Goal: Transaction & Acquisition: Purchase product/service

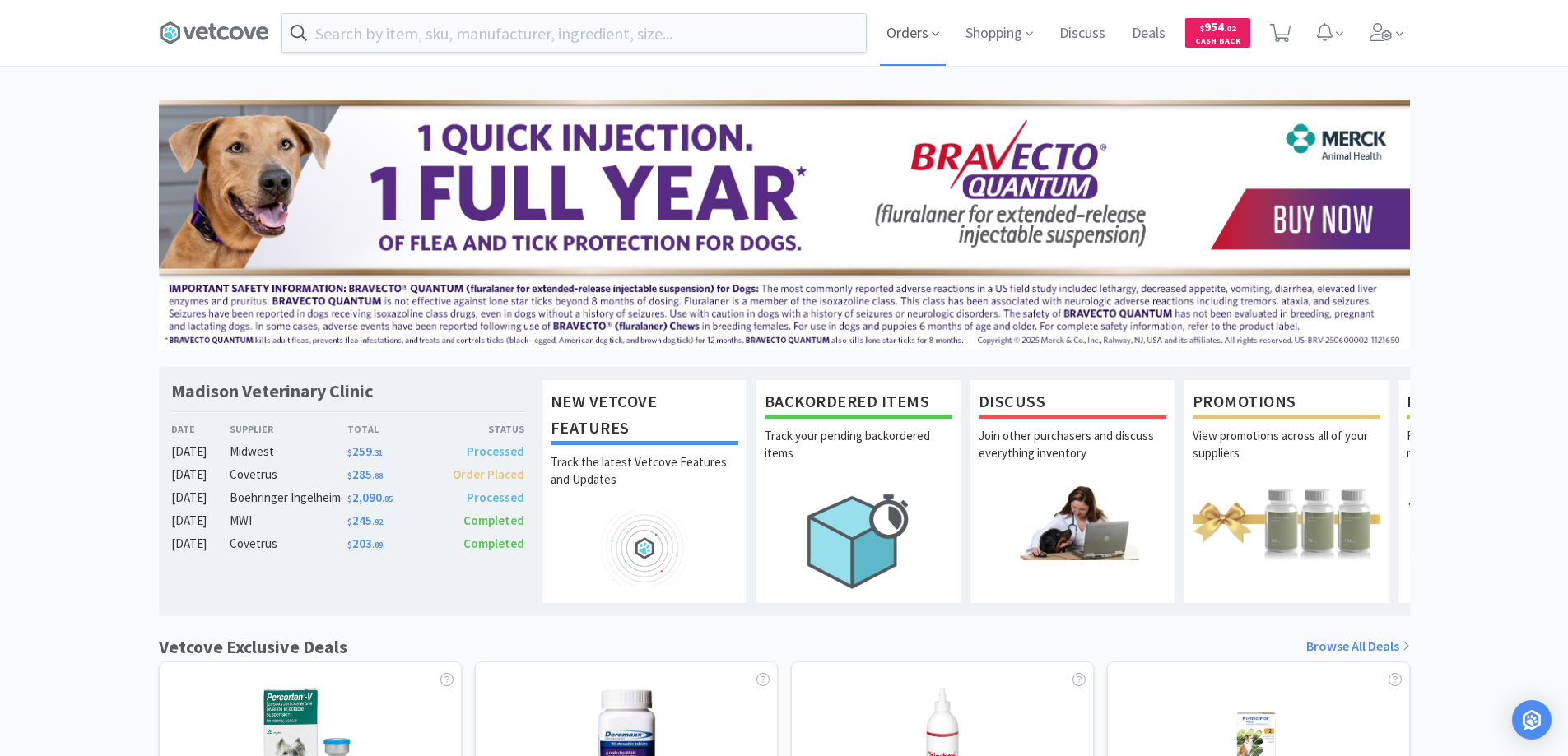
click at [905, 31] on span "Orders" at bounding box center [913, 33] width 66 height 66
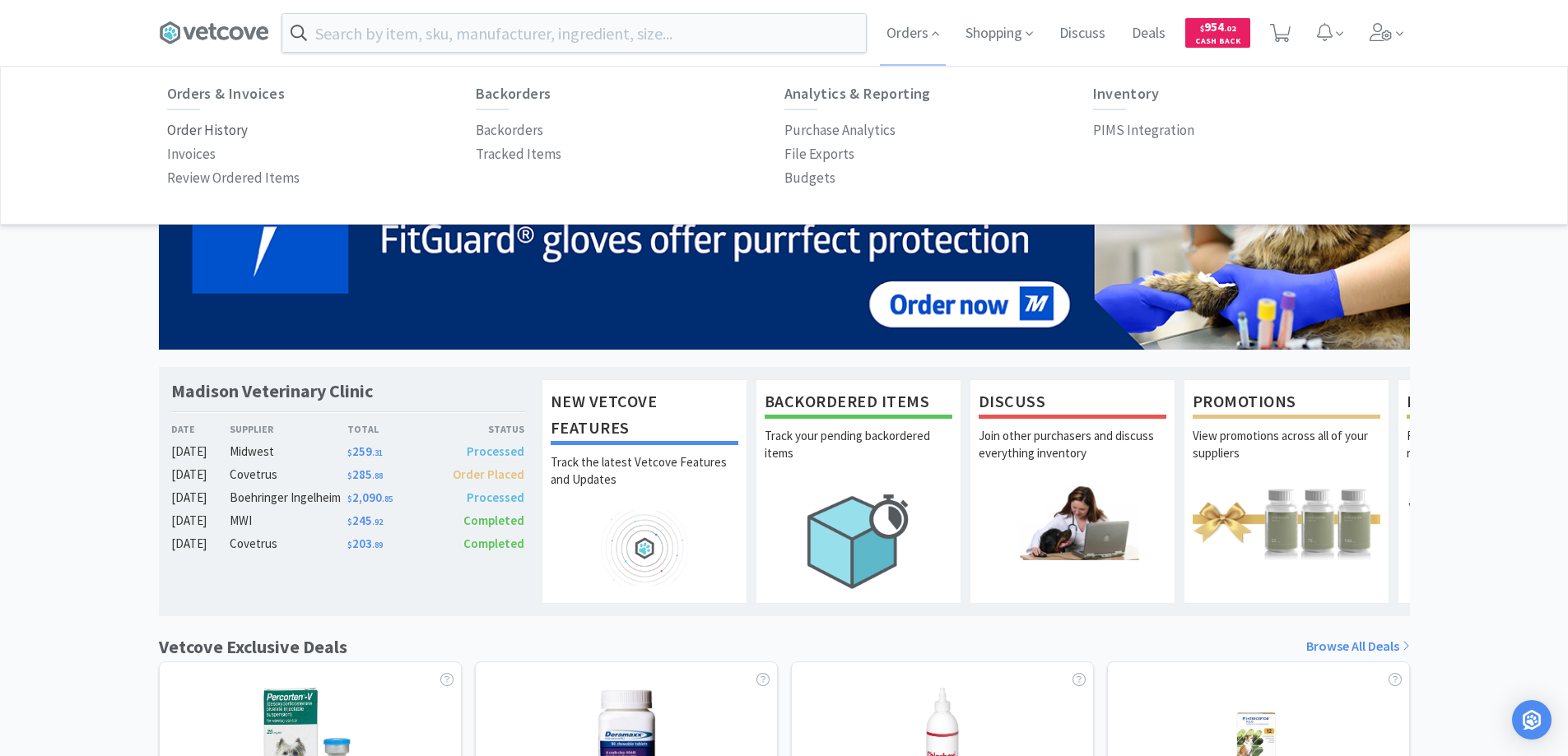
click at [232, 131] on p "Order History" at bounding box center [207, 130] width 81 height 22
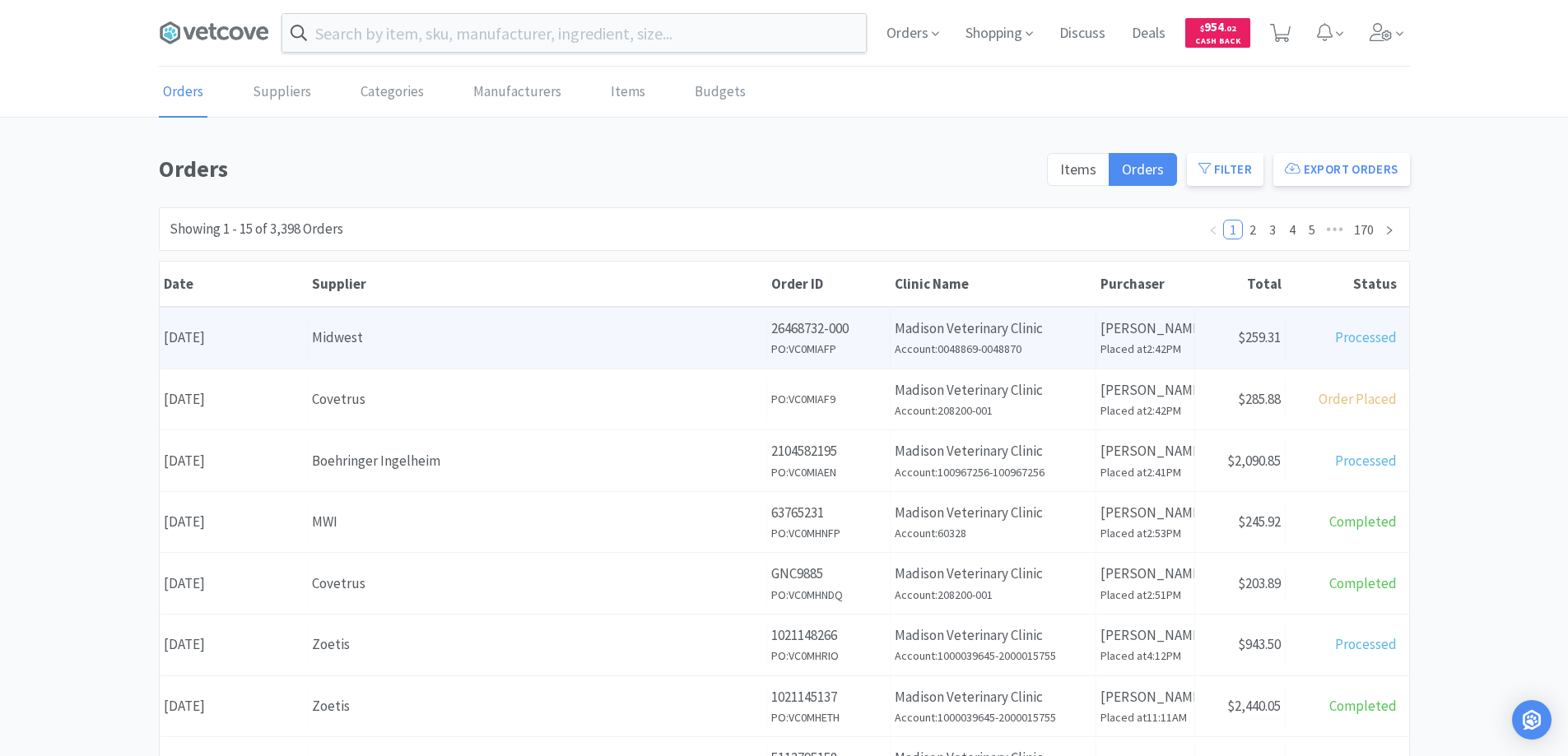
click at [438, 337] on div "Midwest" at bounding box center [537, 337] width 451 height 22
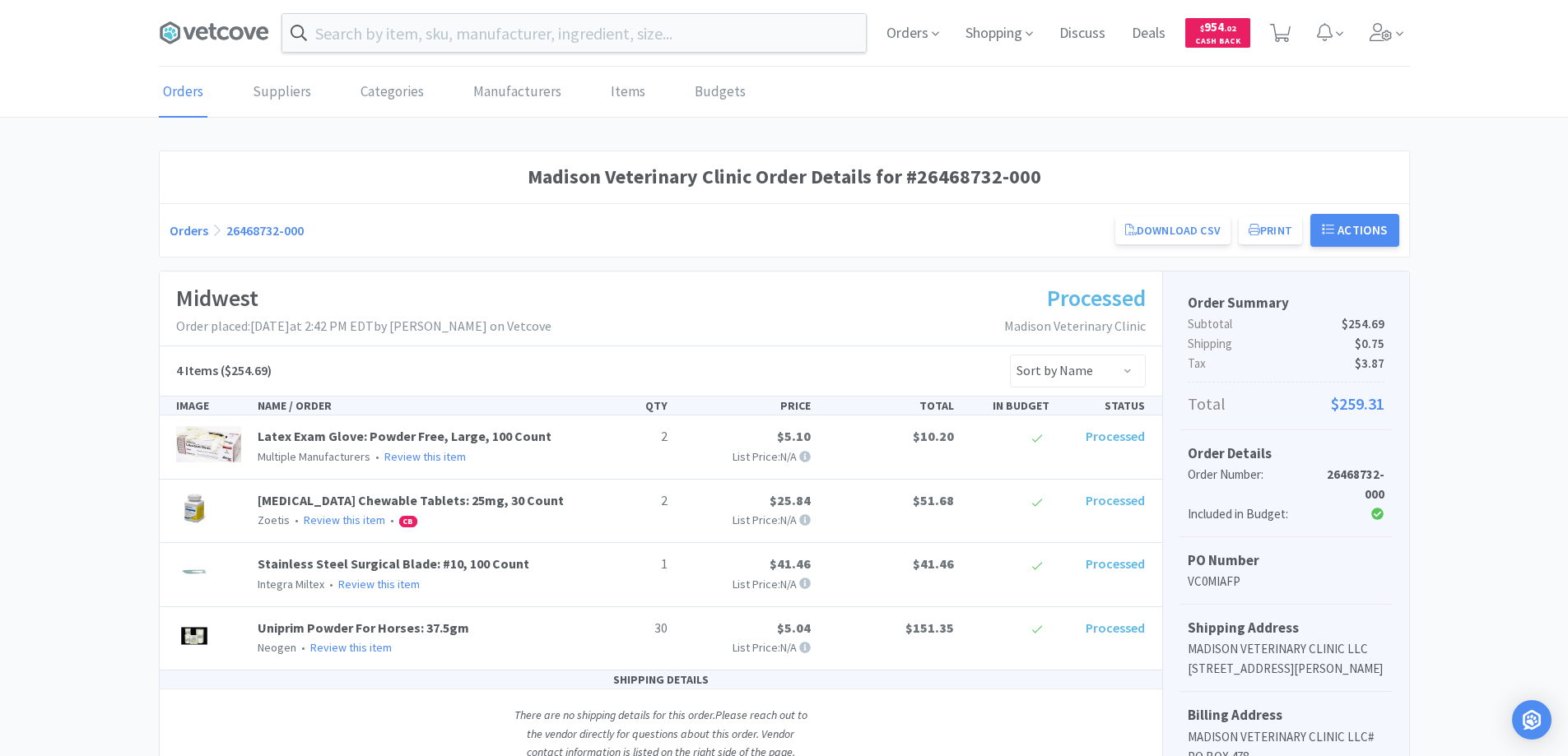
click at [188, 228] on link "Orders" at bounding box center [189, 230] width 39 height 17
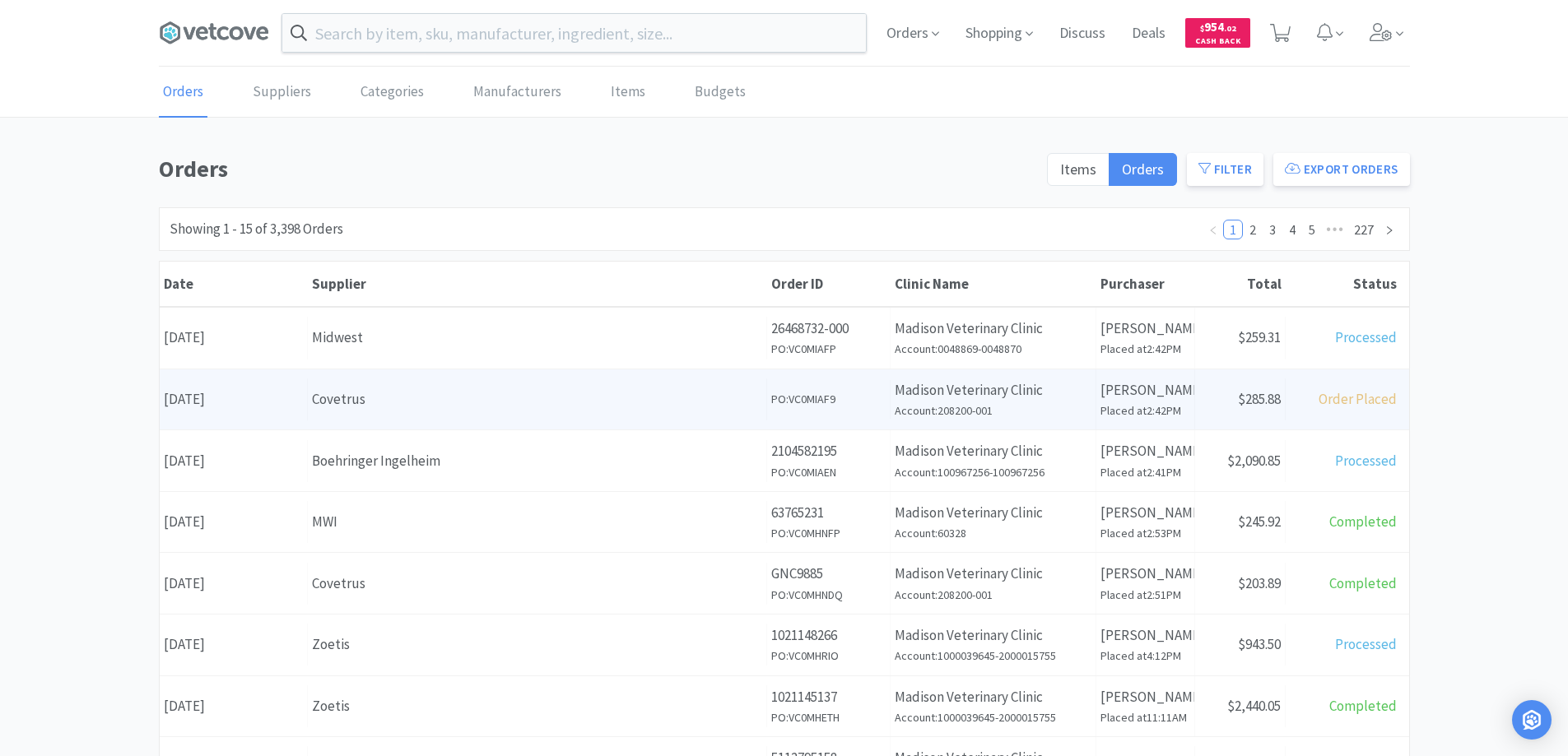
click at [478, 397] on div "Covetrus" at bounding box center [537, 399] width 451 height 22
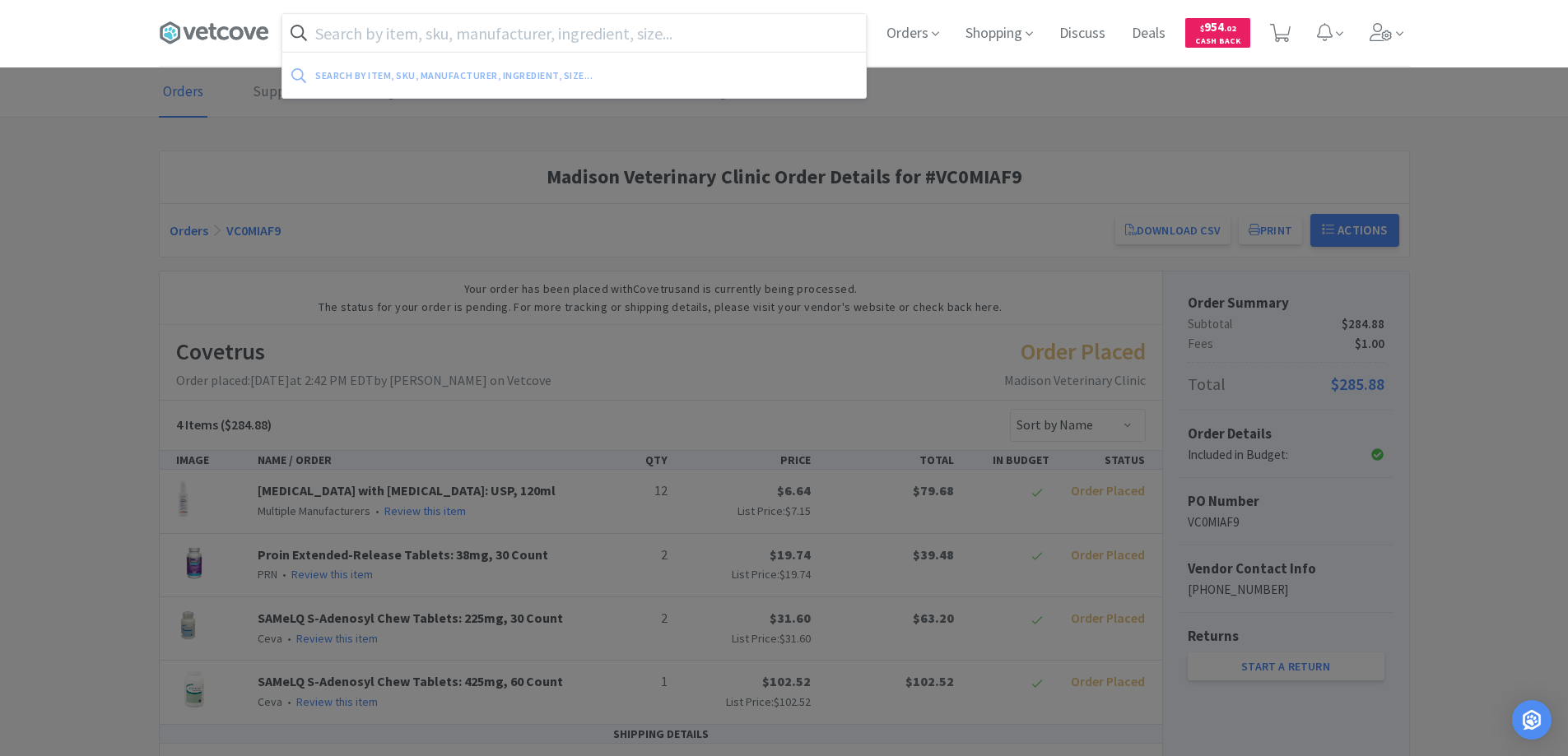
click at [342, 38] on input "text" at bounding box center [574, 33] width 583 height 38
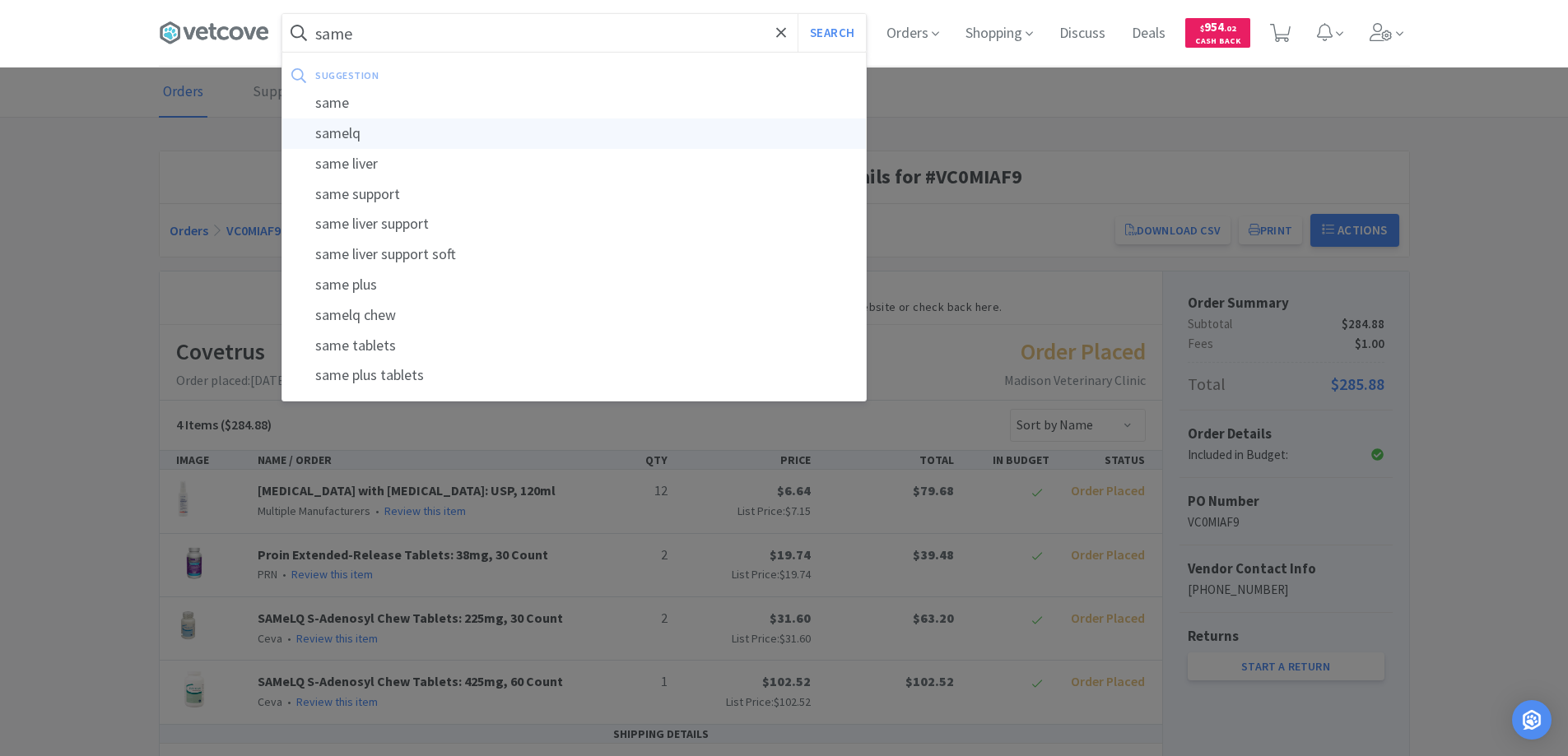
click at [358, 135] on div "samelq" at bounding box center [574, 134] width 583 height 30
type input "samelq"
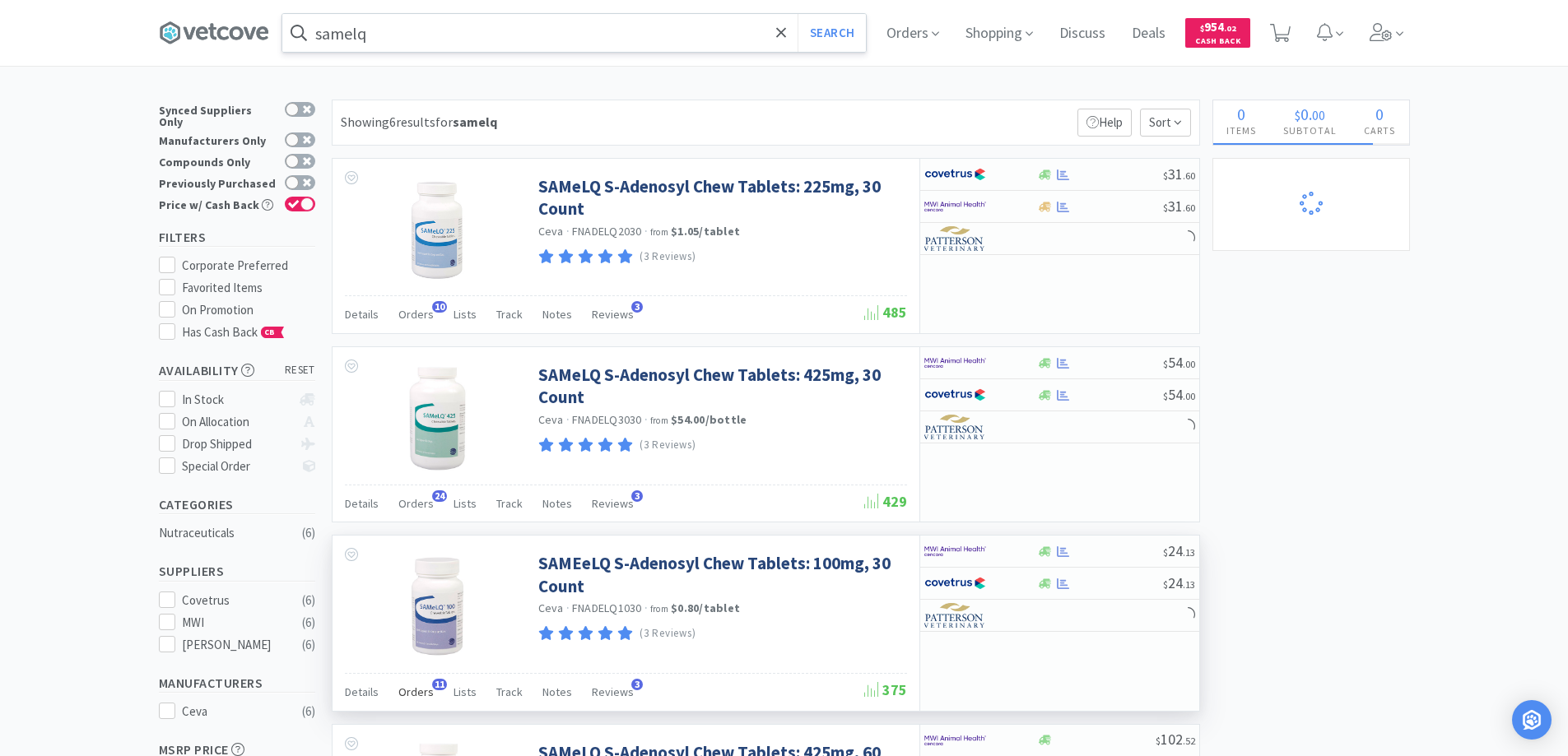
click at [434, 683] on span "11" at bounding box center [439, 684] width 15 height 12
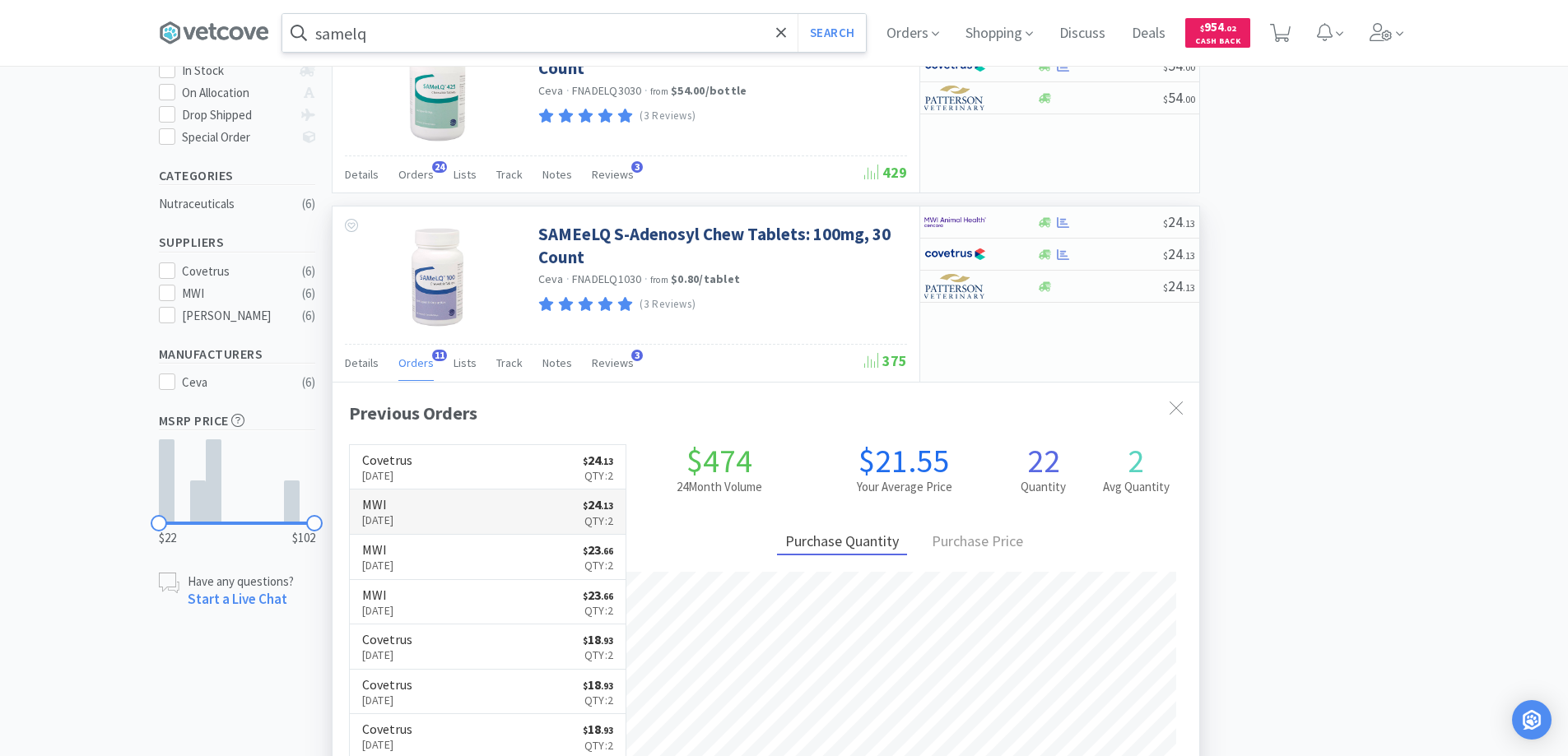
scroll to position [441, 867]
click at [1175, 399] on div at bounding box center [1176, 409] width 29 height 38
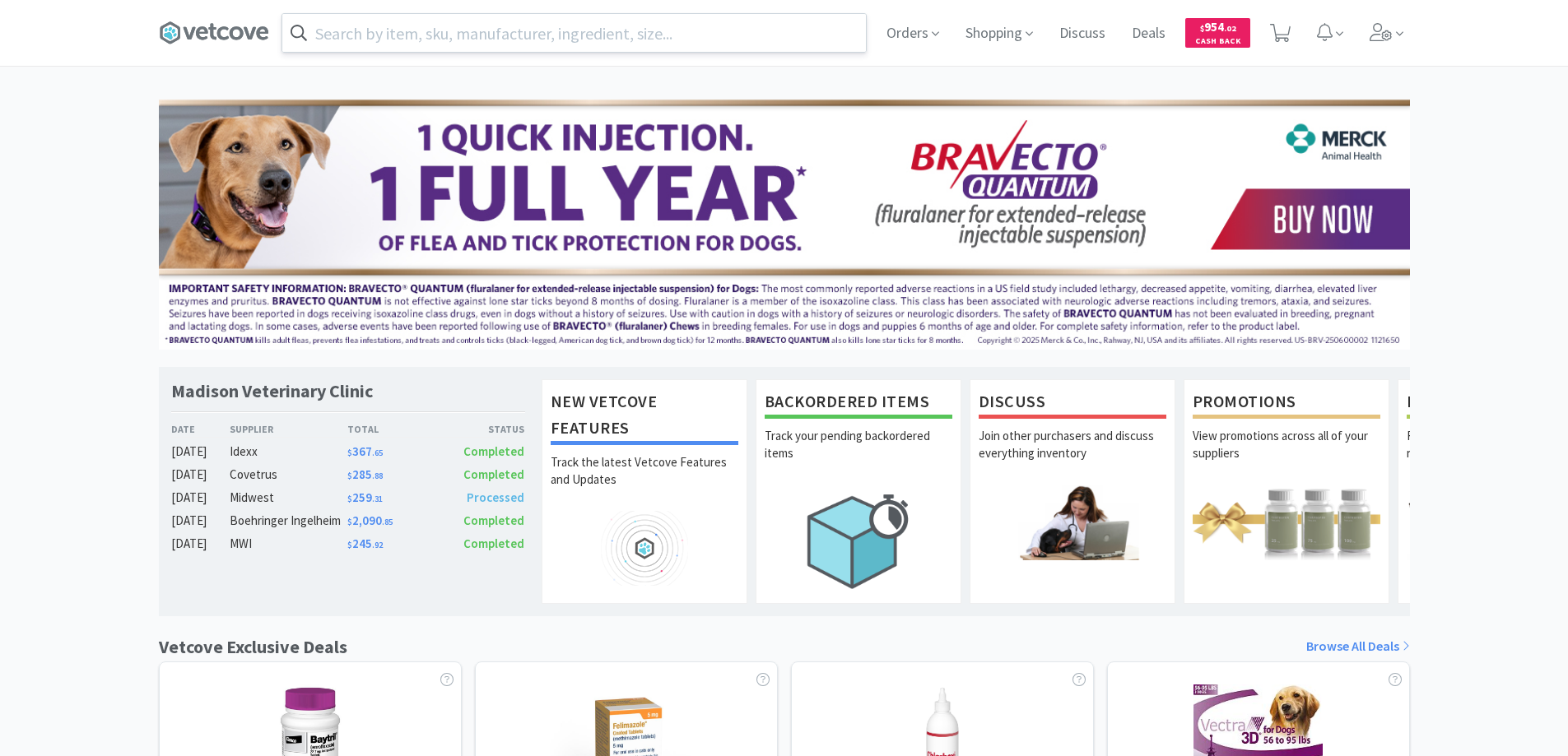
click at [381, 28] on input "text" at bounding box center [574, 33] width 583 height 38
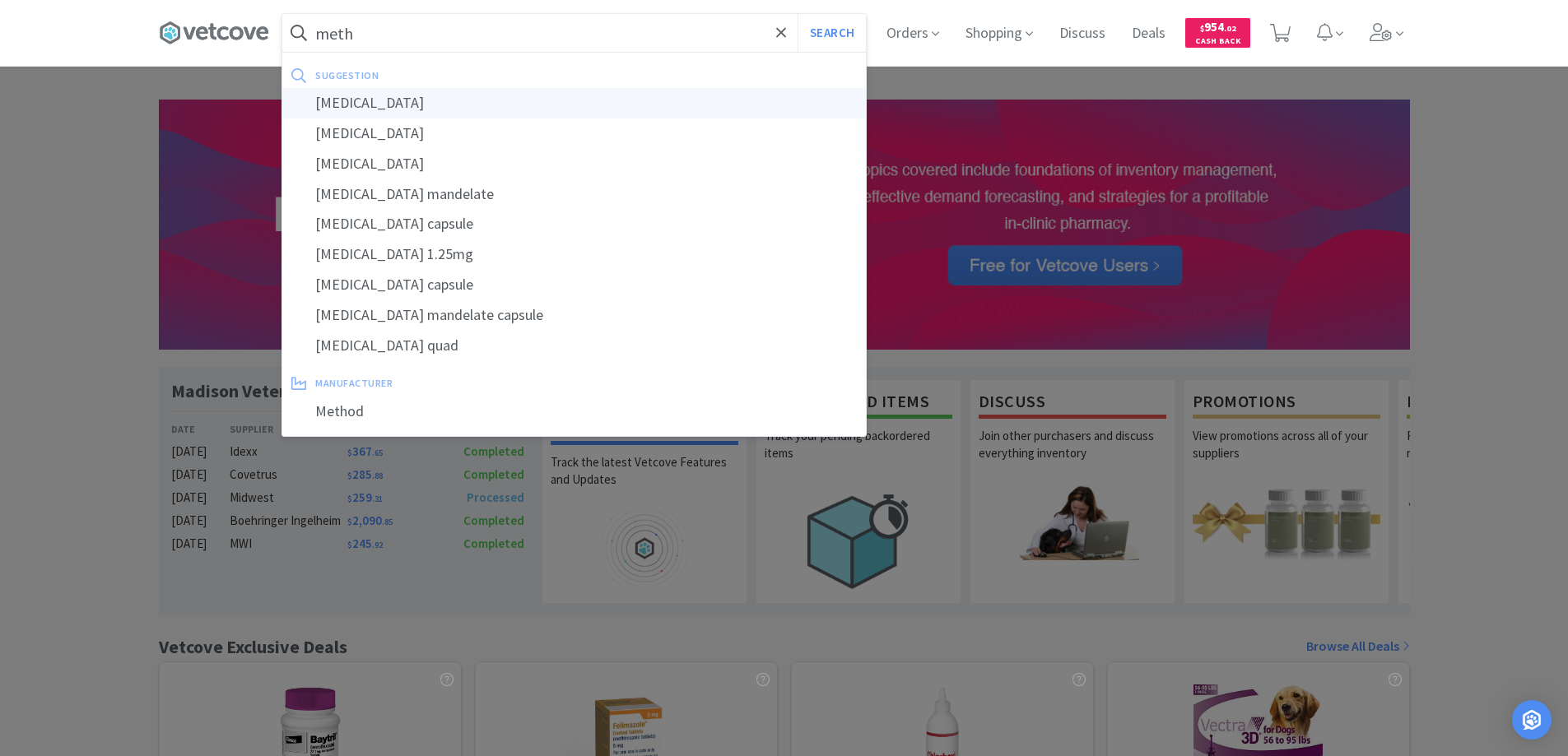
click at [349, 101] on div "[MEDICAL_DATA]" at bounding box center [574, 103] width 583 height 30
type input "[MEDICAL_DATA]"
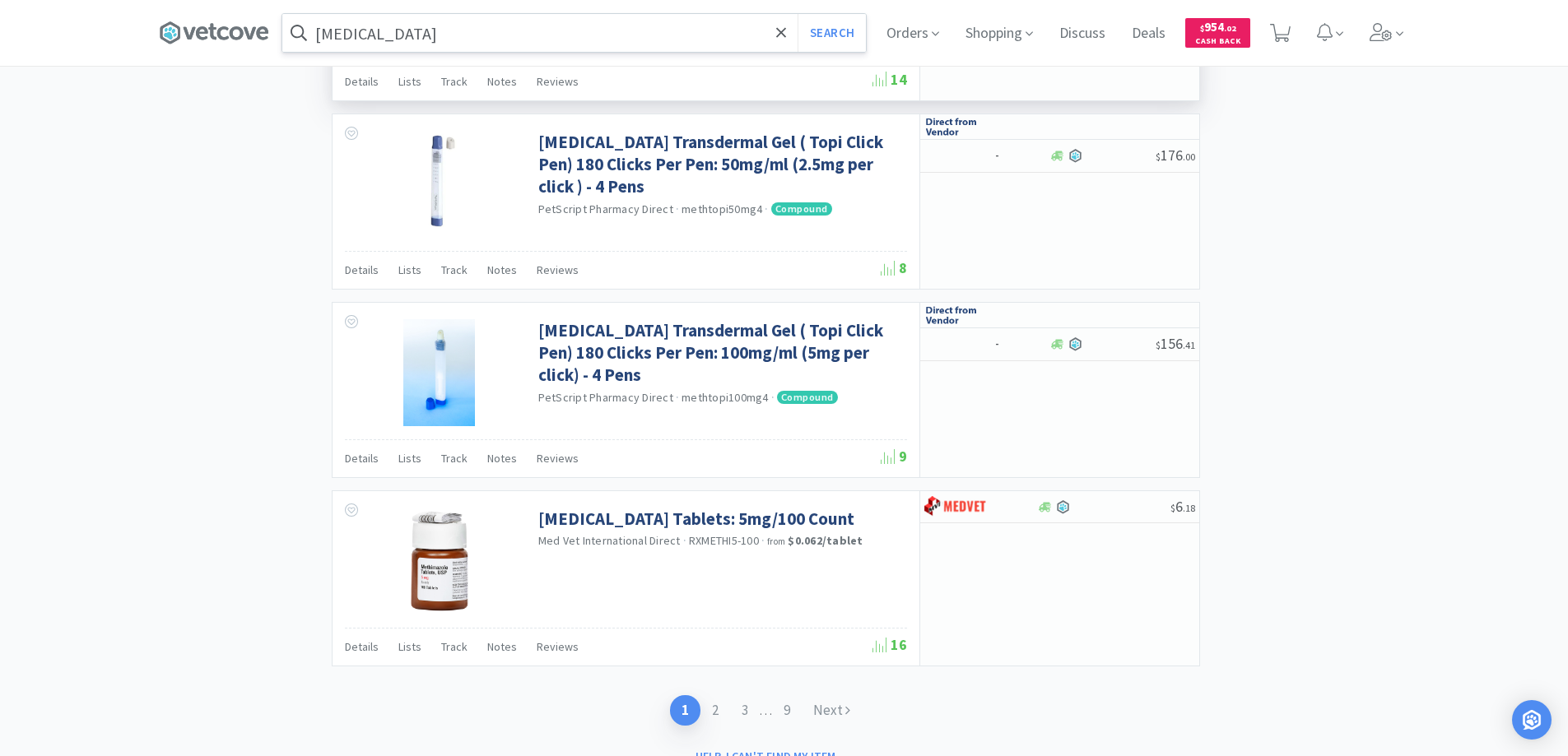
scroll to position [3128, 0]
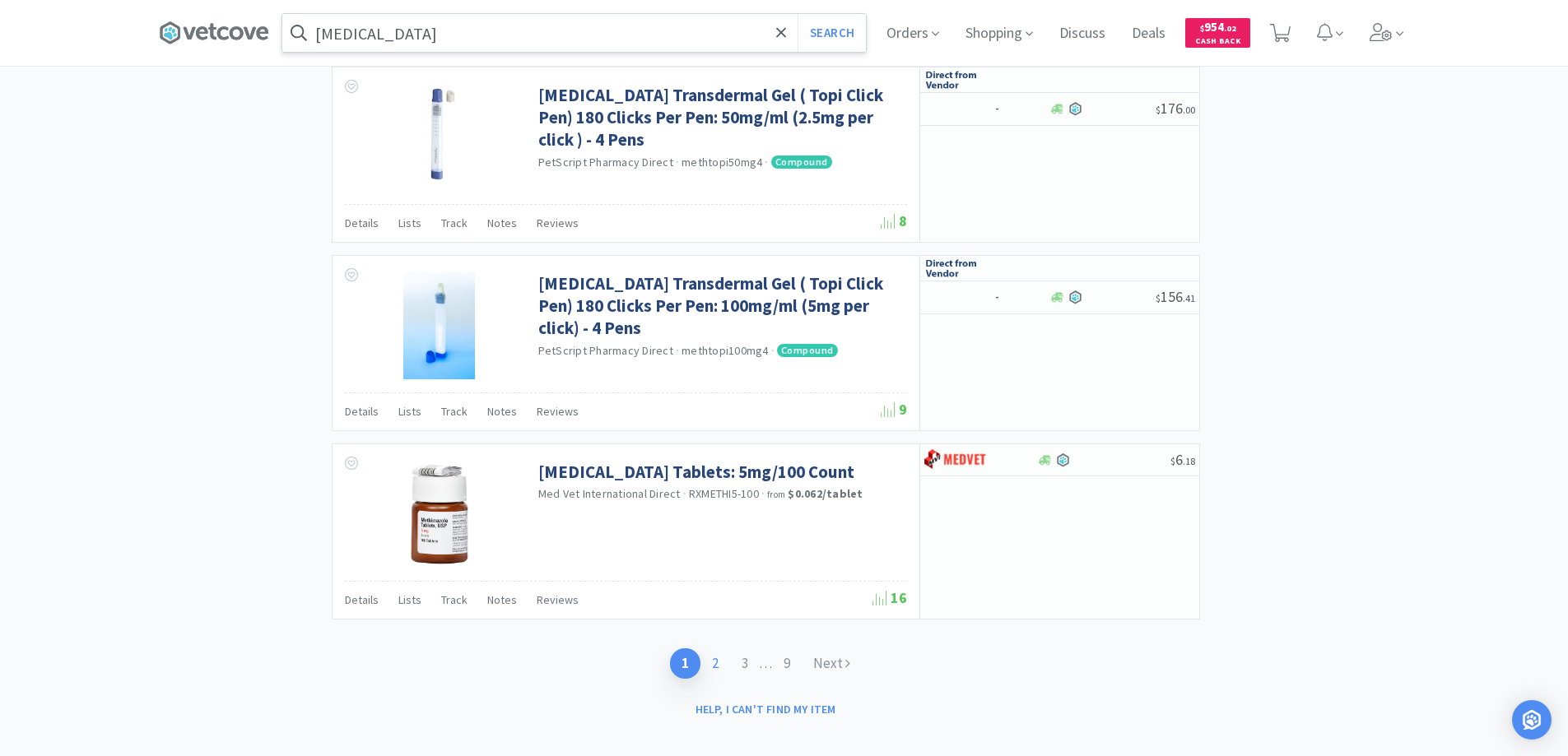
click at [714, 666] on link "2" at bounding box center [714, 664] width 29 height 30
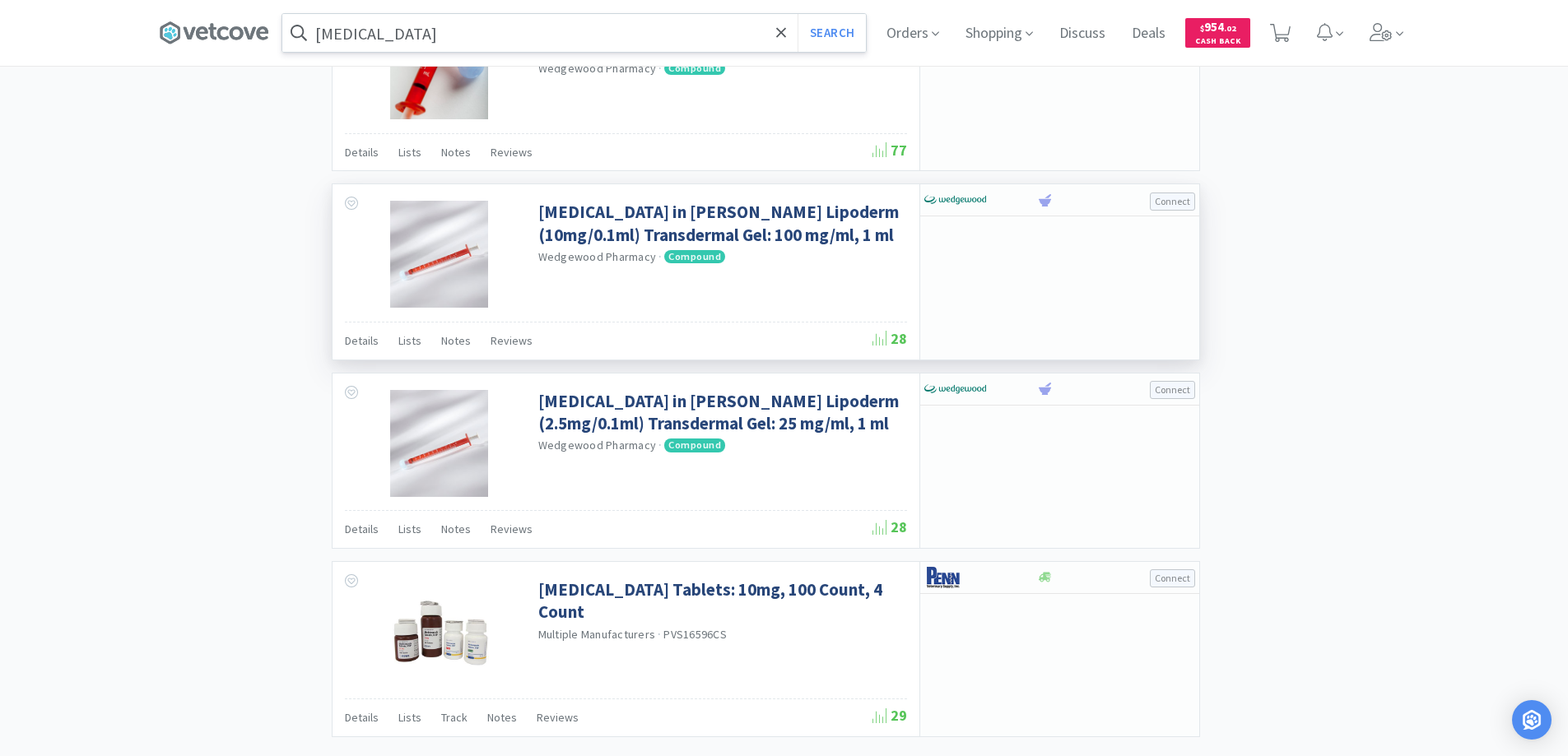
scroll to position [2304, 0]
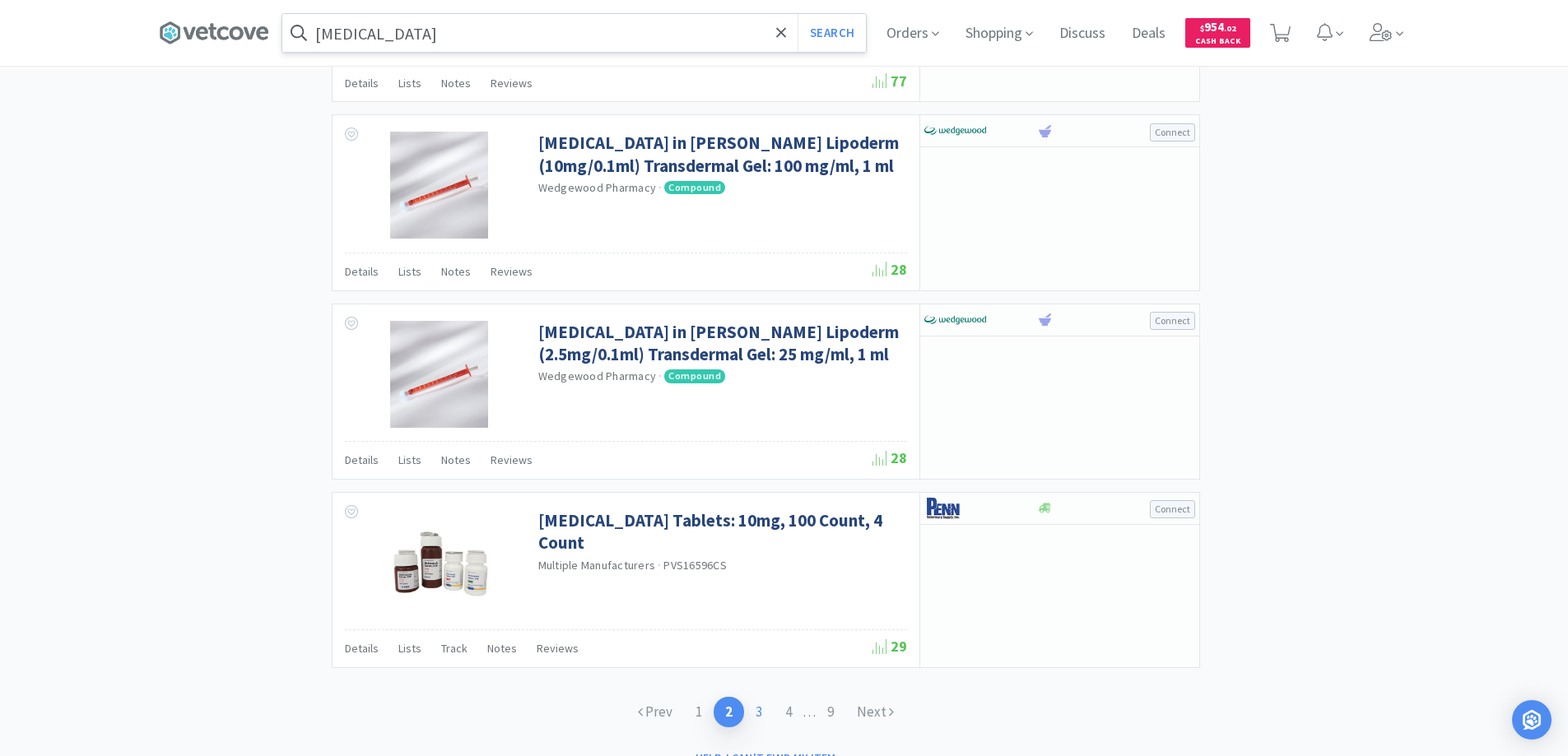
click at [756, 713] on link "3" at bounding box center [758, 712] width 29 height 30
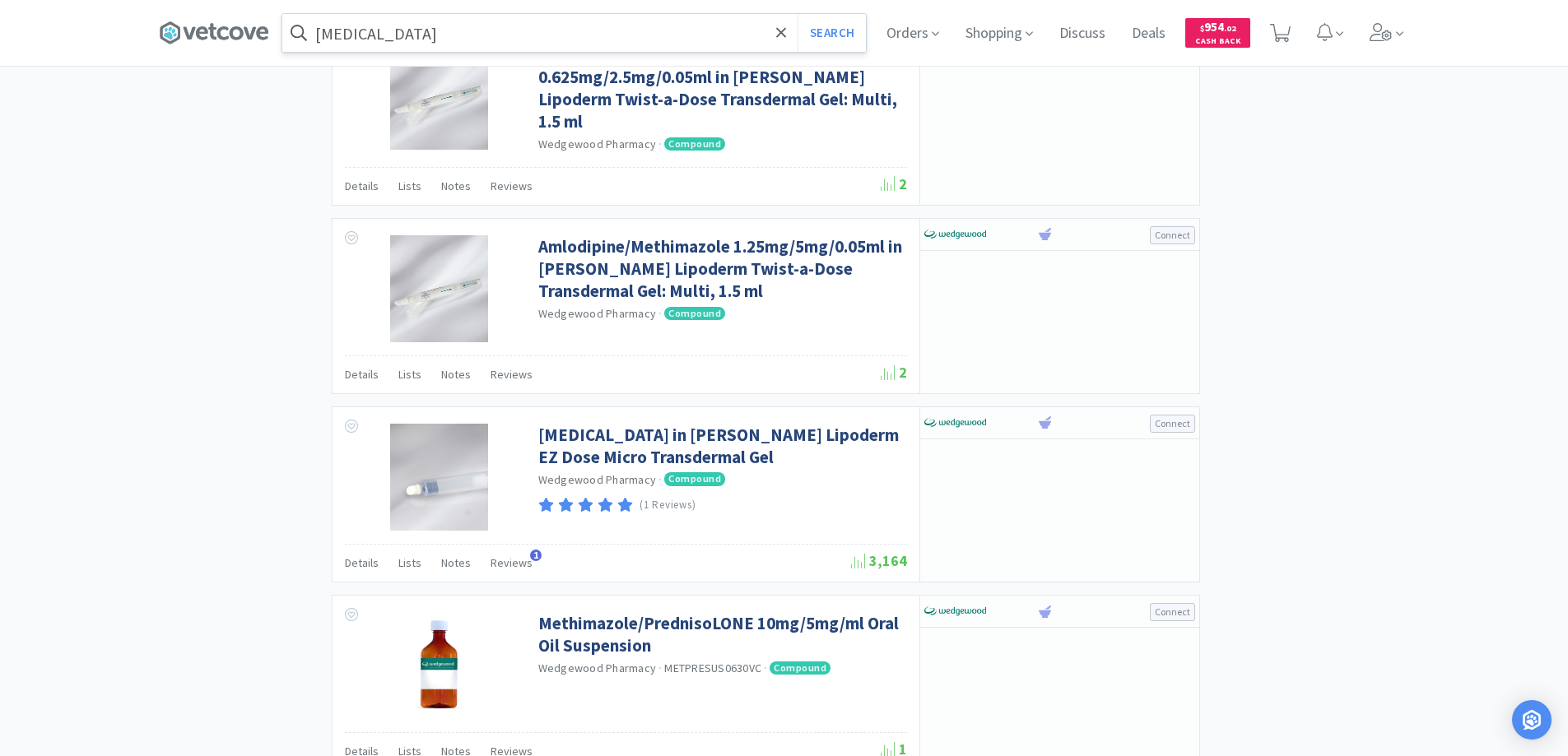
scroll to position [2367, 0]
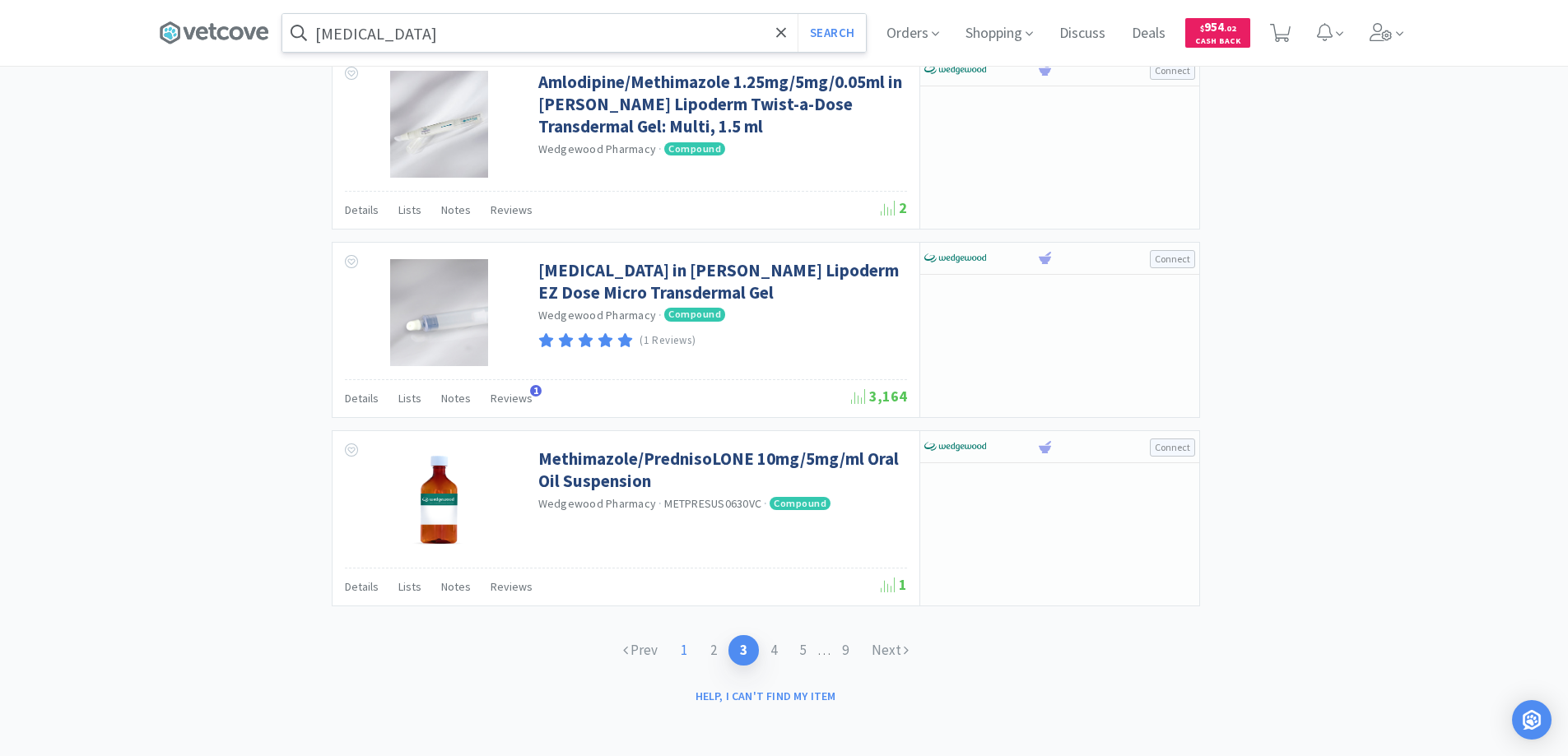
click at [682, 650] on link "1" at bounding box center [684, 651] width 29 height 30
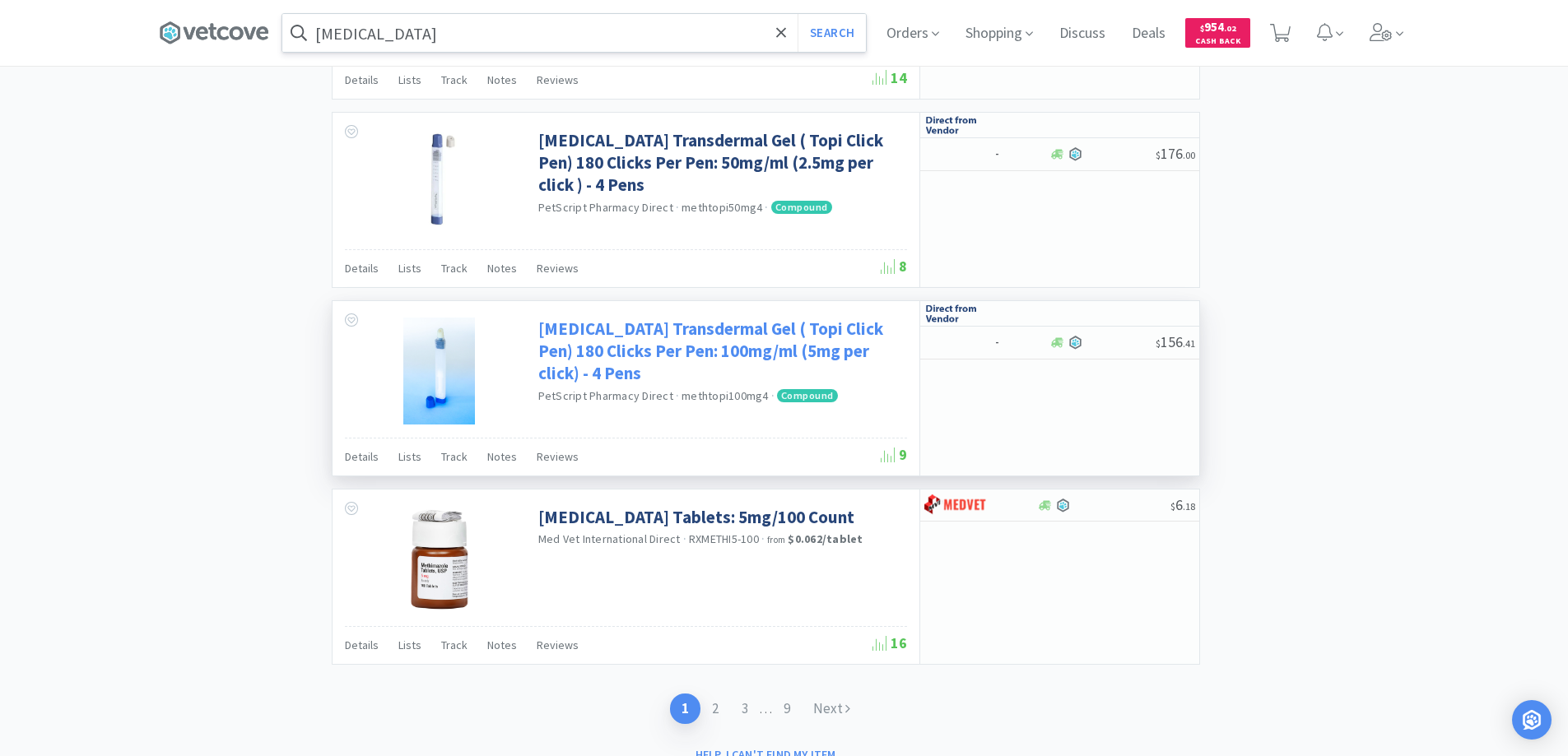
scroll to position [3144, 0]
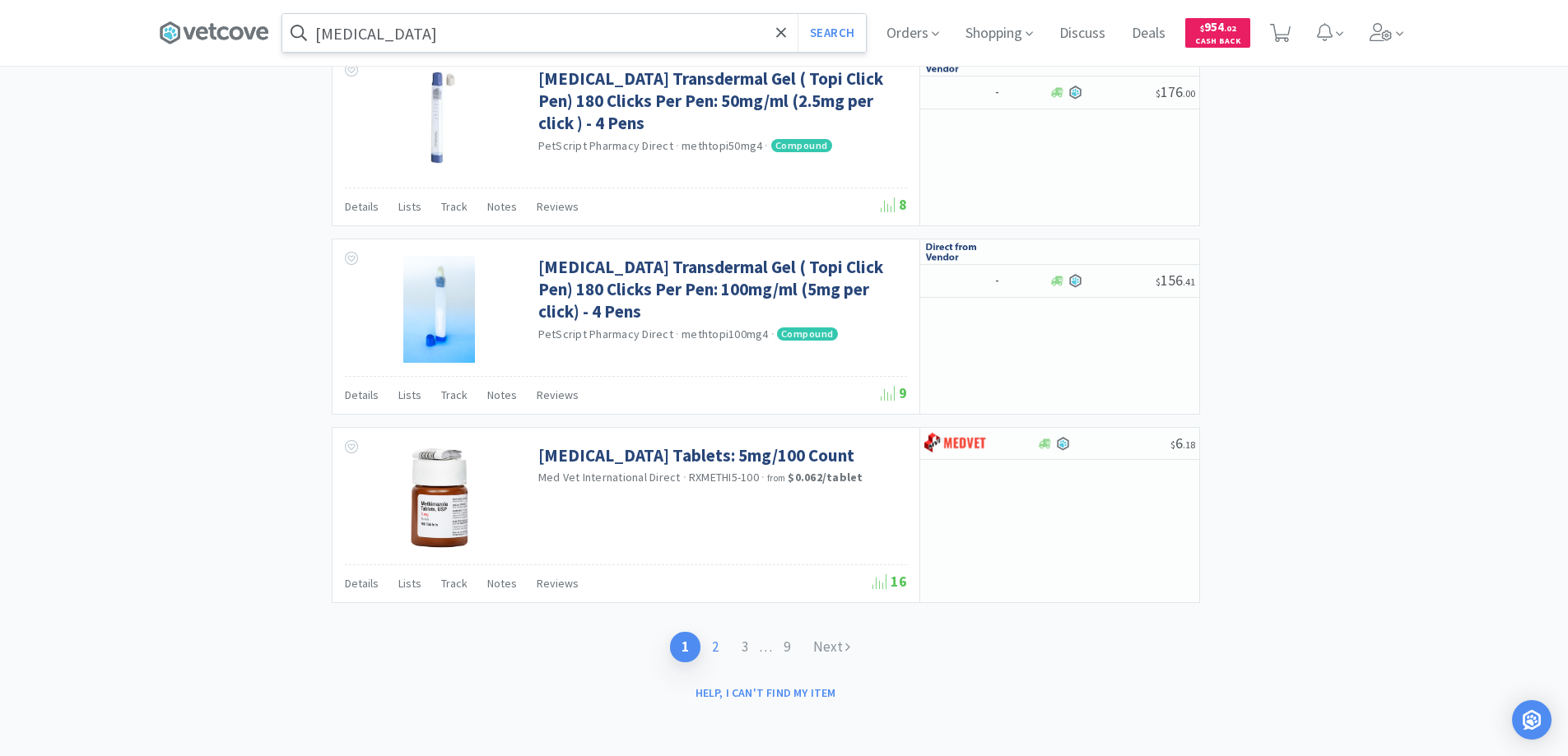
click at [708, 650] on link "2" at bounding box center [714, 647] width 29 height 30
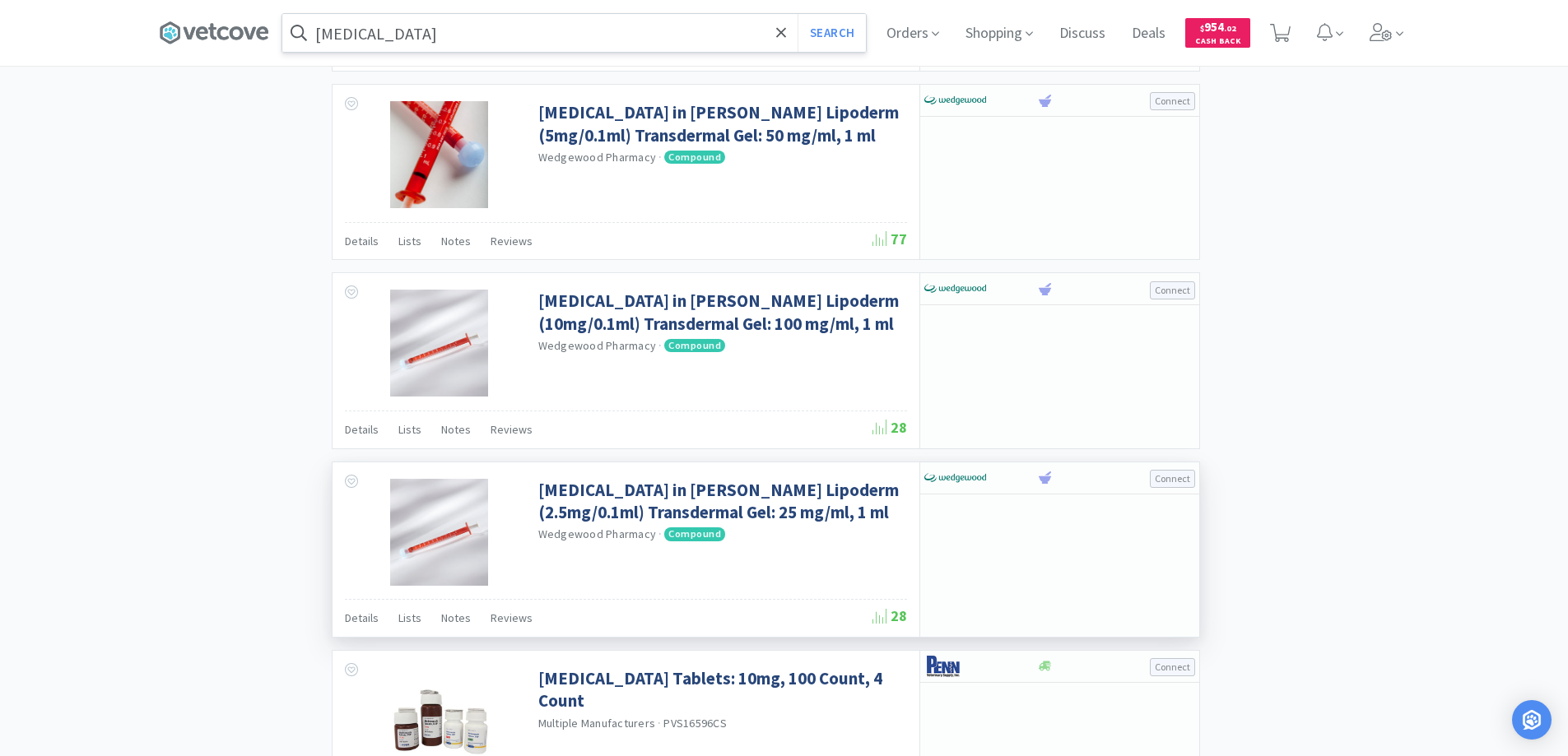
scroll to position [2140, 0]
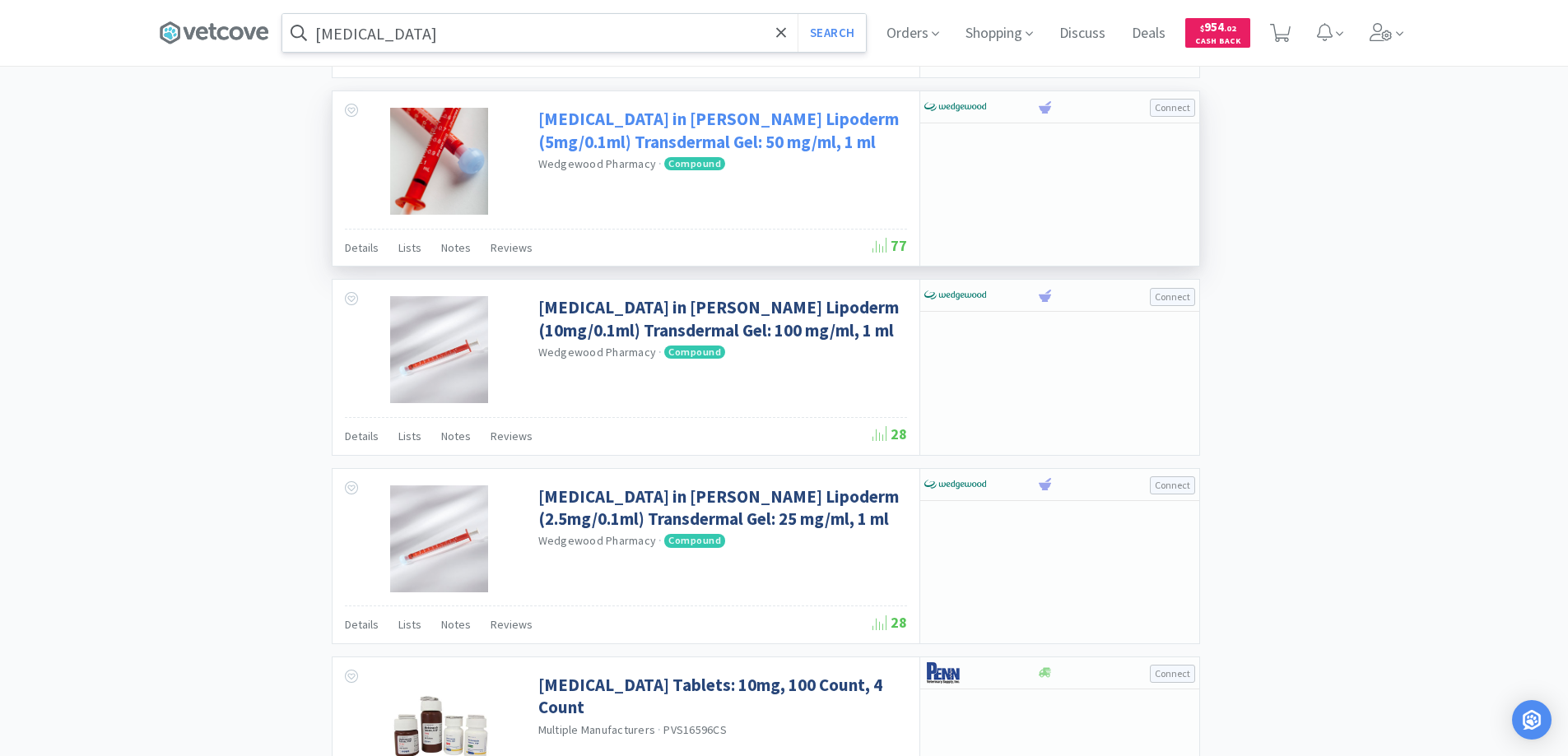
click at [631, 118] on link "[MEDICAL_DATA] in [PERSON_NAME] Lipoderm (5mg/0.1ml) Transdermal Gel: 50 mg/ml,…" at bounding box center [721, 130] width 365 height 45
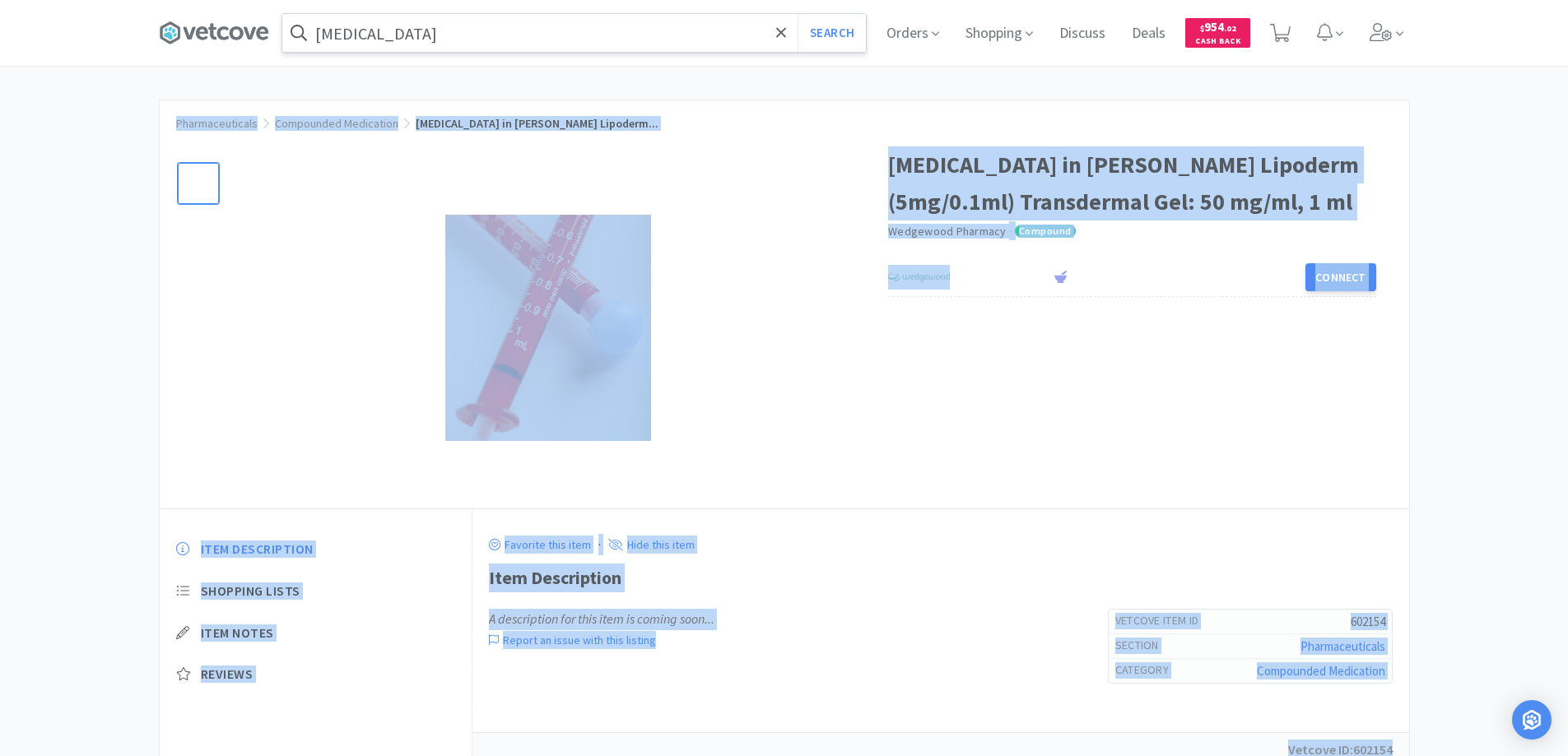
scroll to position [62, 0]
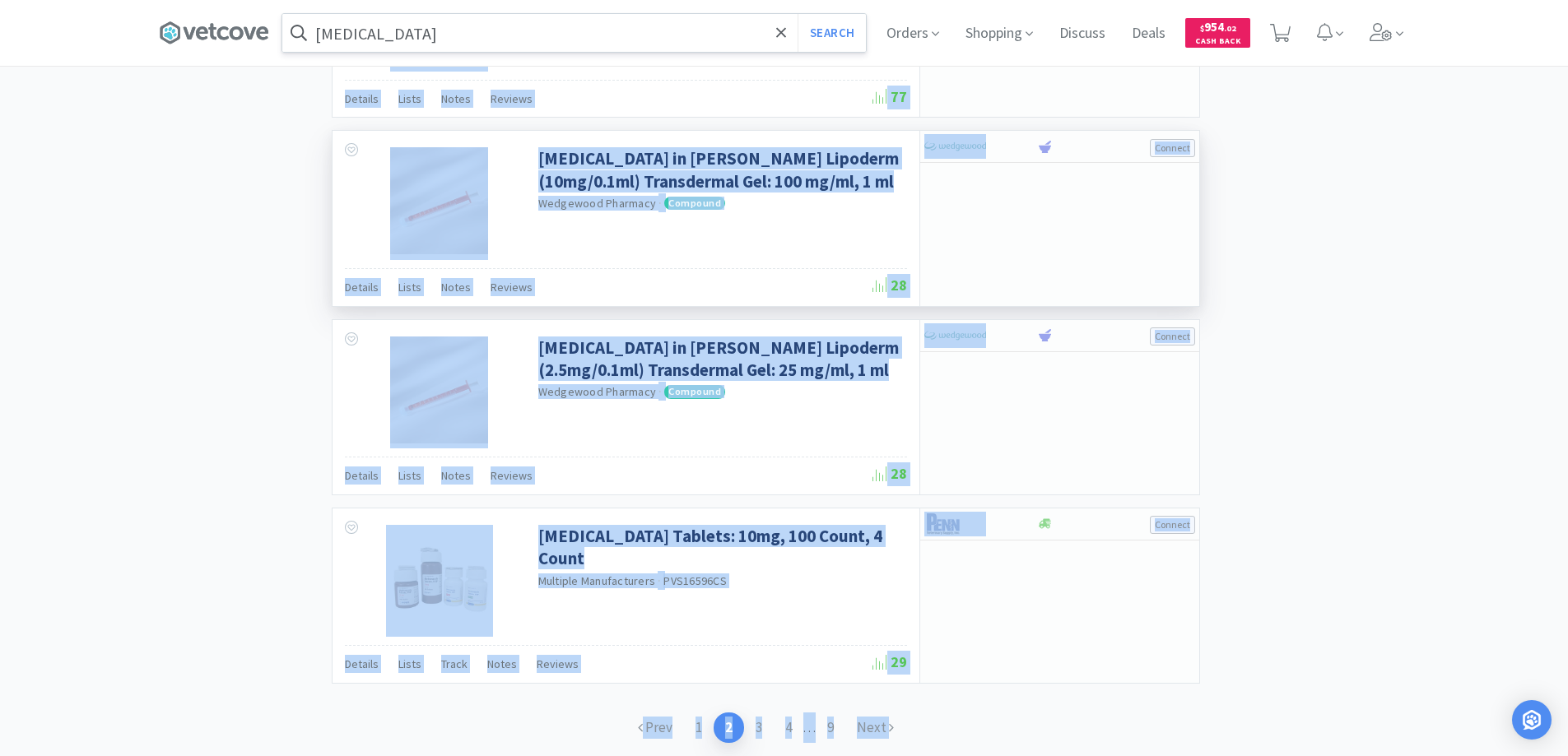
scroll to position [2370, 0]
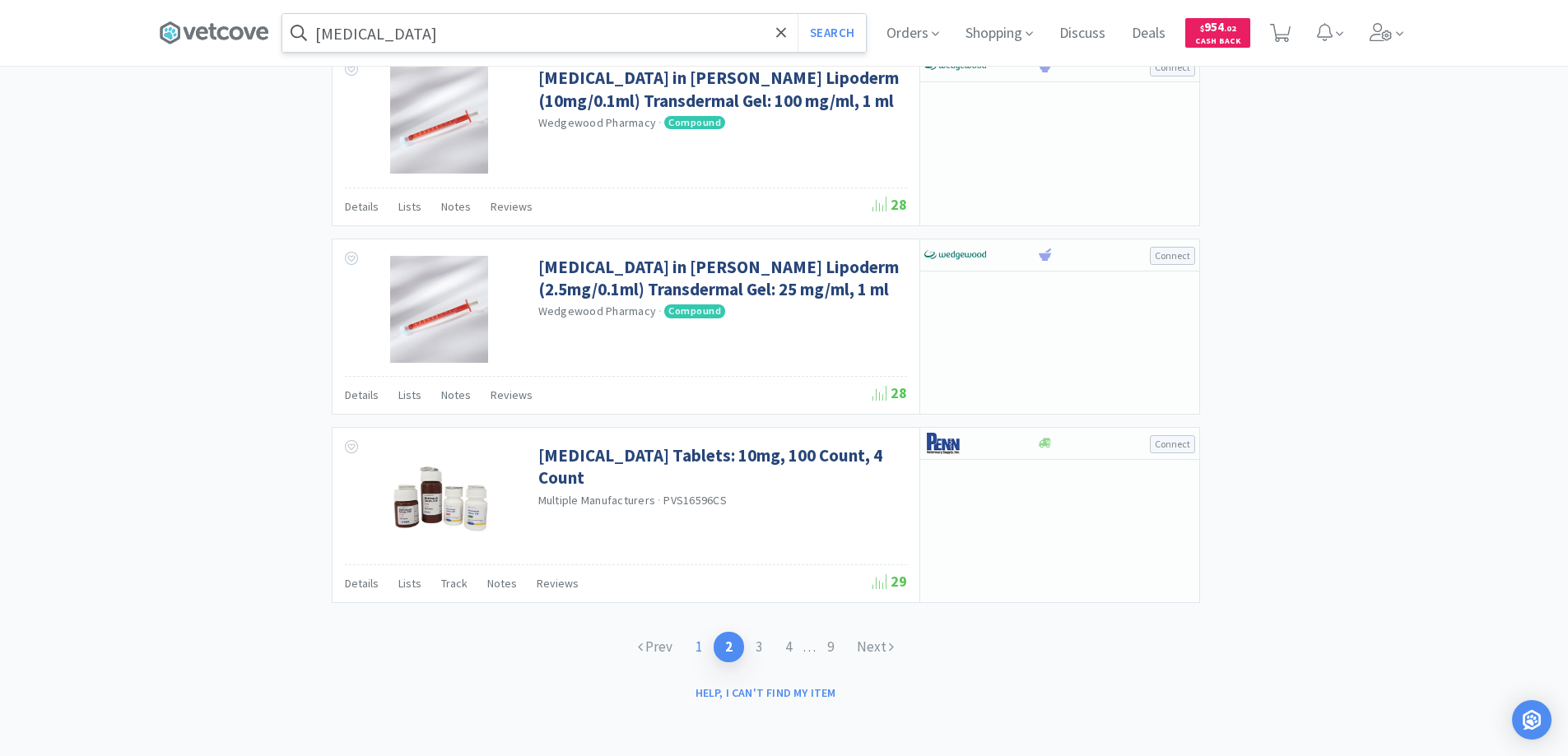
click at [693, 647] on link "1" at bounding box center [699, 647] width 29 height 30
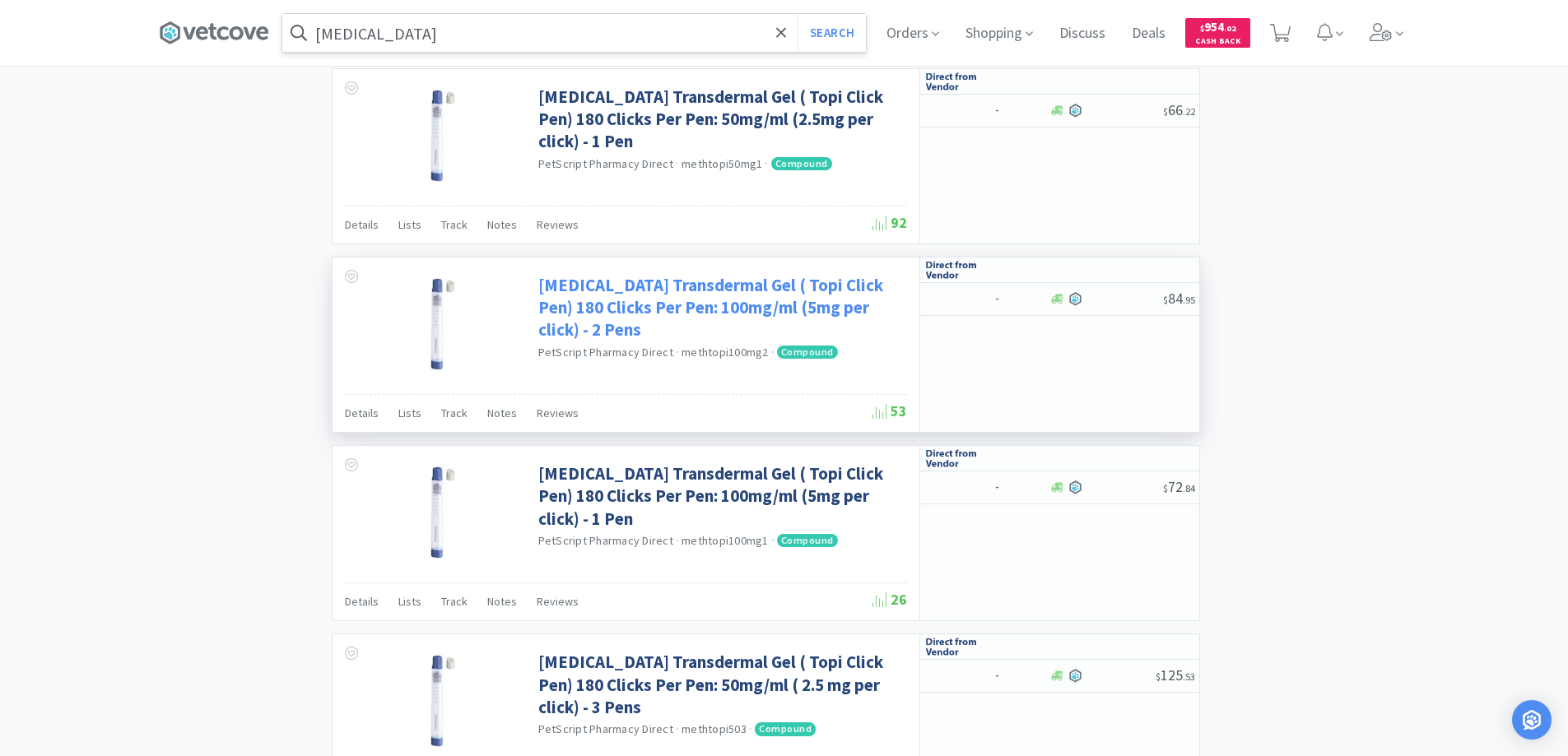
scroll to position [2222, 0]
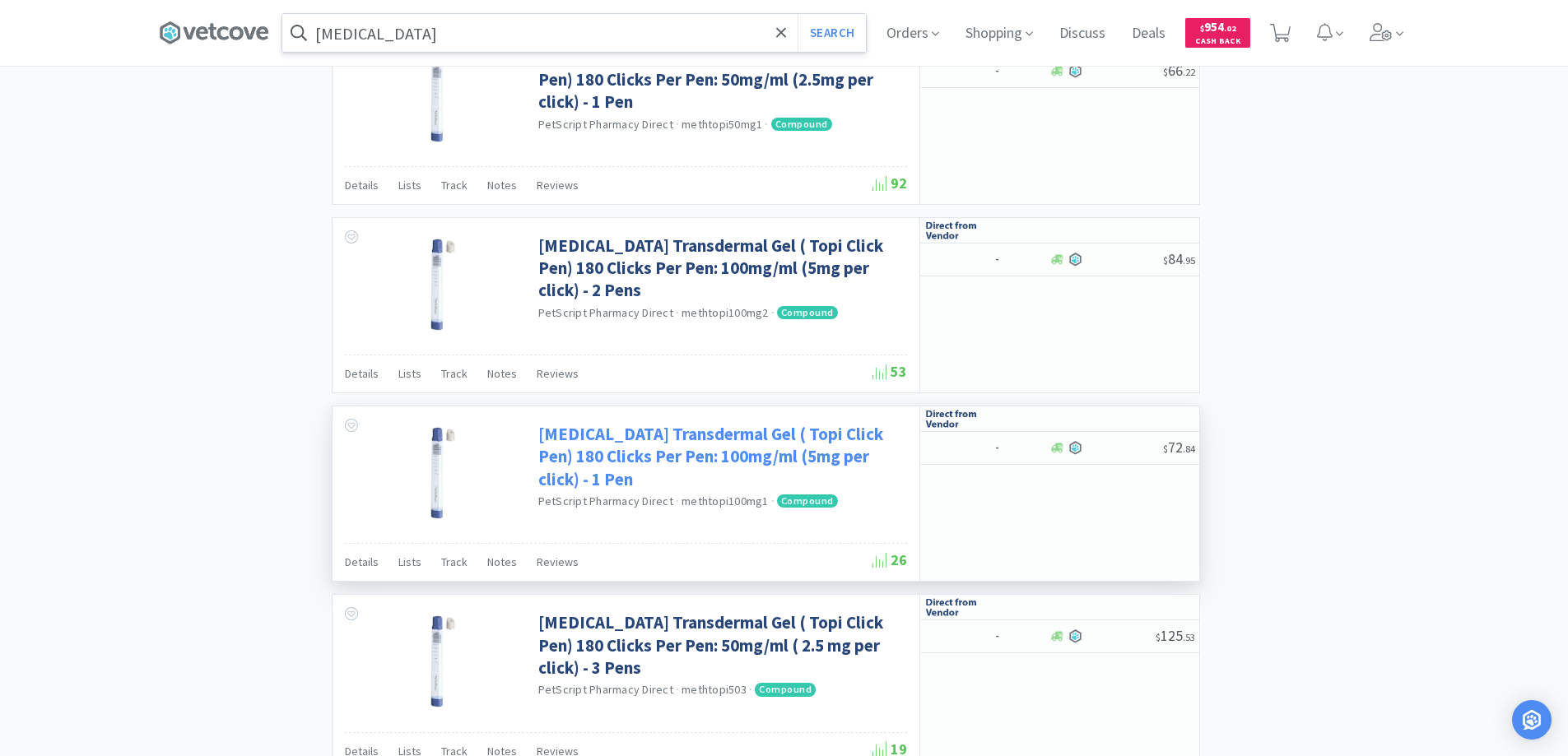
click at [663, 442] on link "[MEDICAL_DATA] Transdermal Gel ( Topi Click Pen) 180 Clicks Per Pen: 100mg/ml (…" at bounding box center [721, 457] width 365 height 67
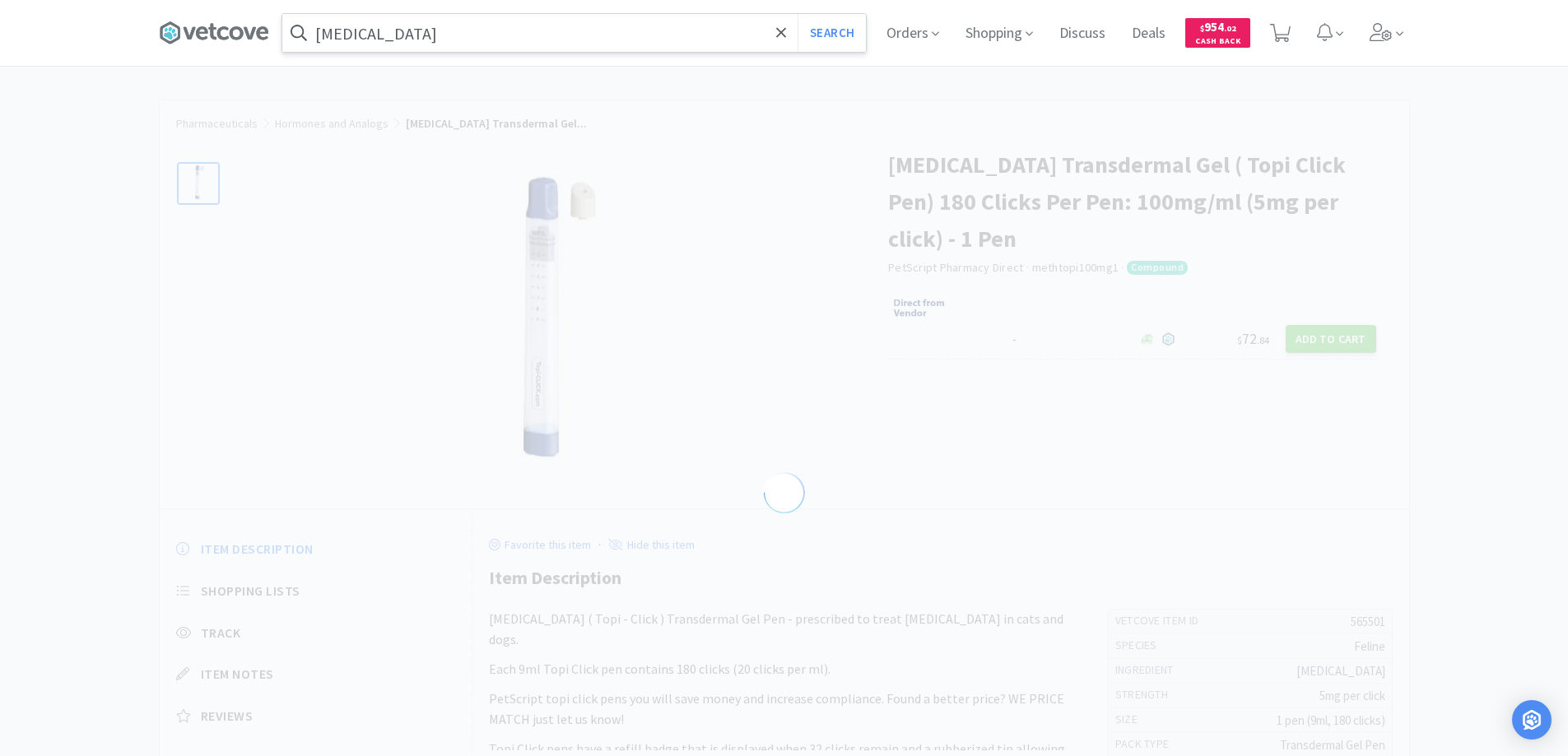
select select "565501"
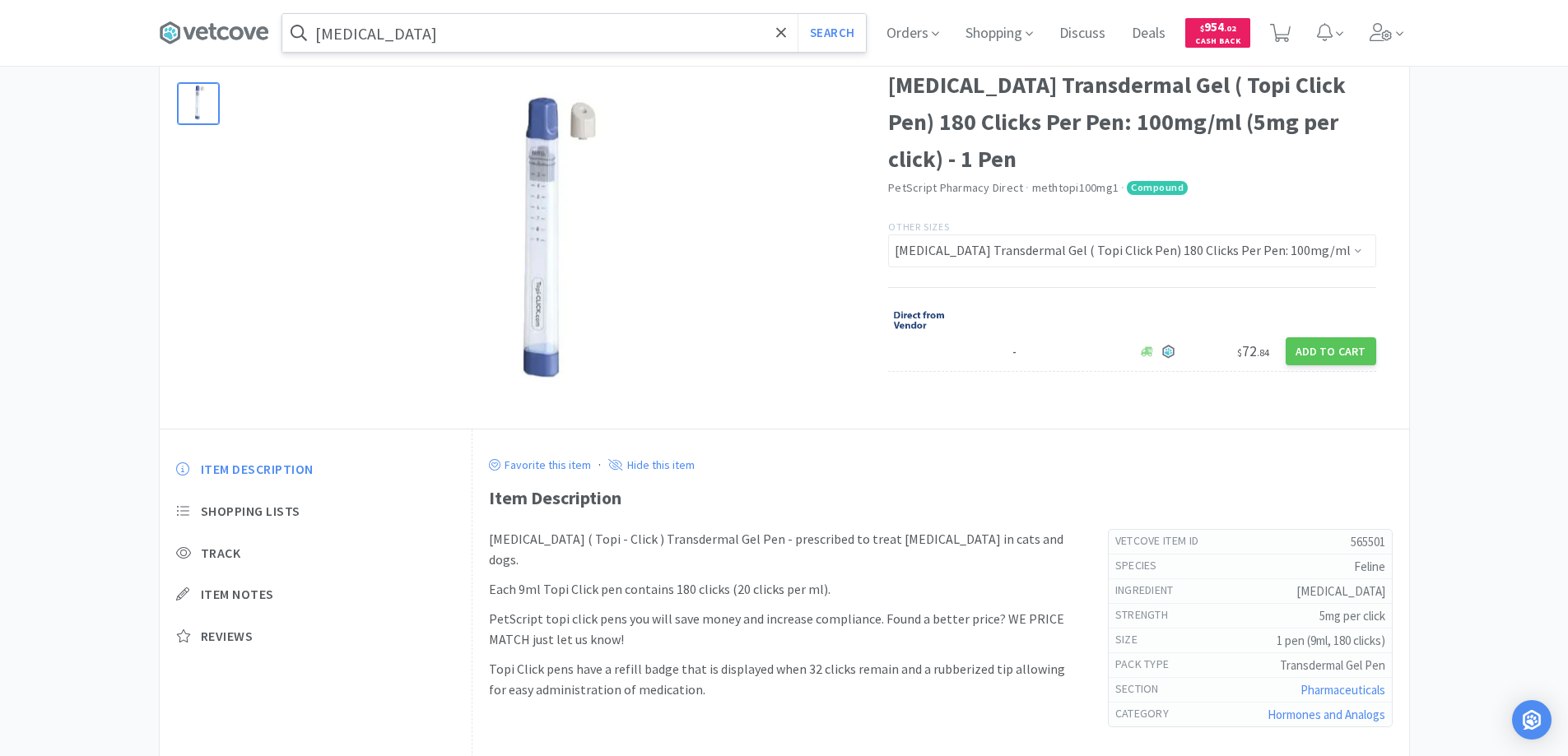
scroll to position [185, 0]
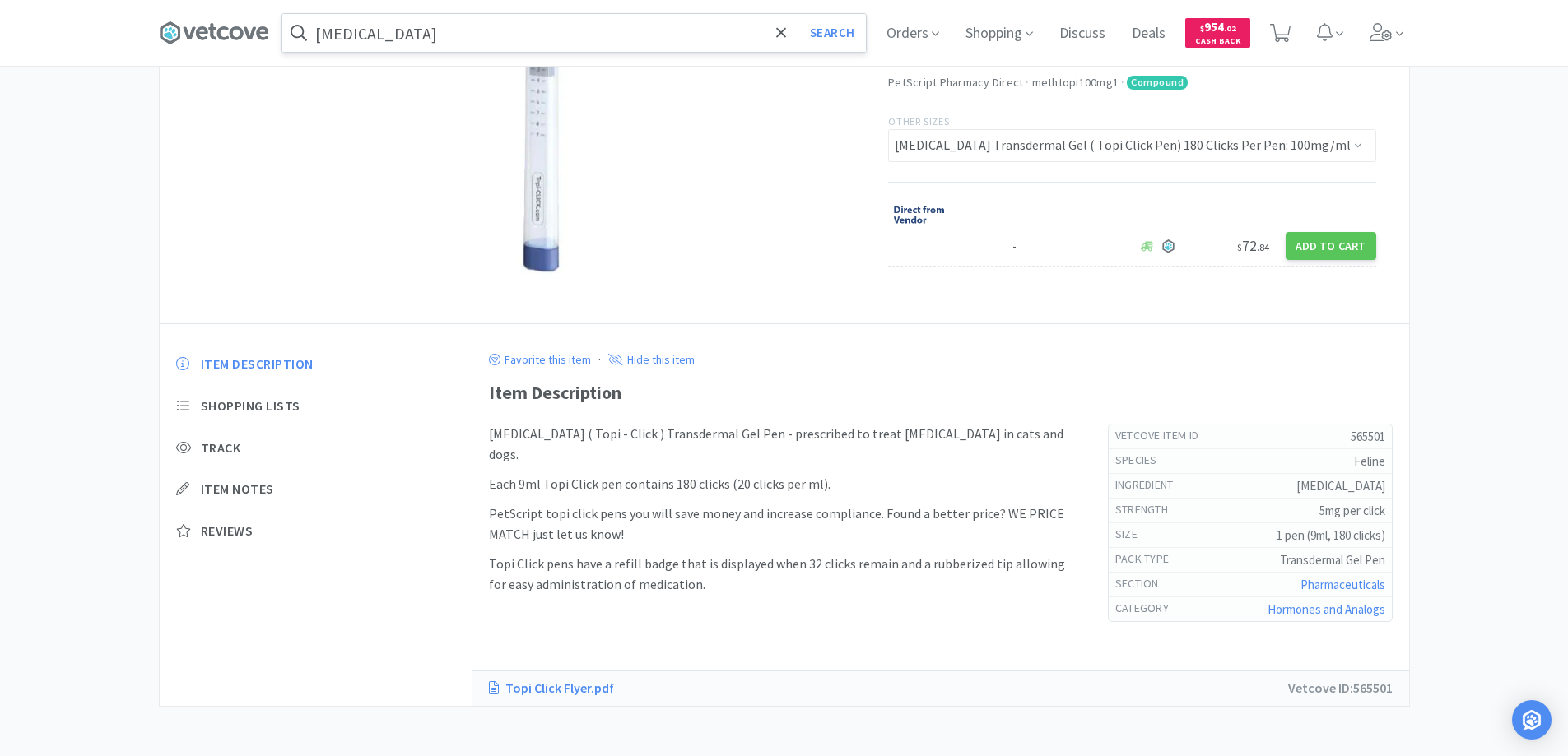
click at [557, 685] on link "Topi Click Flyer.pdf" at bounding box center [560, 689] width 142 height 21
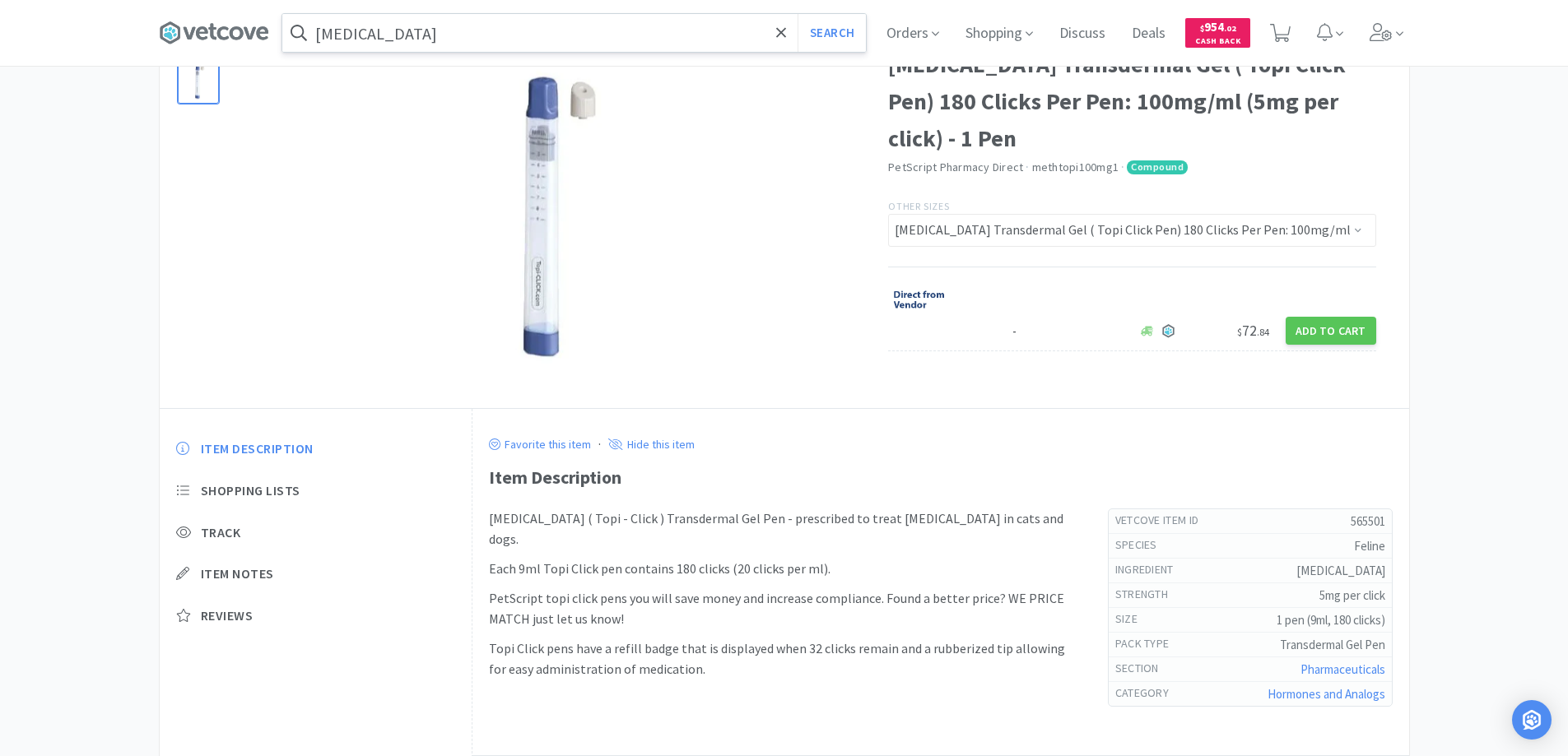
scroll to position [0, 0]
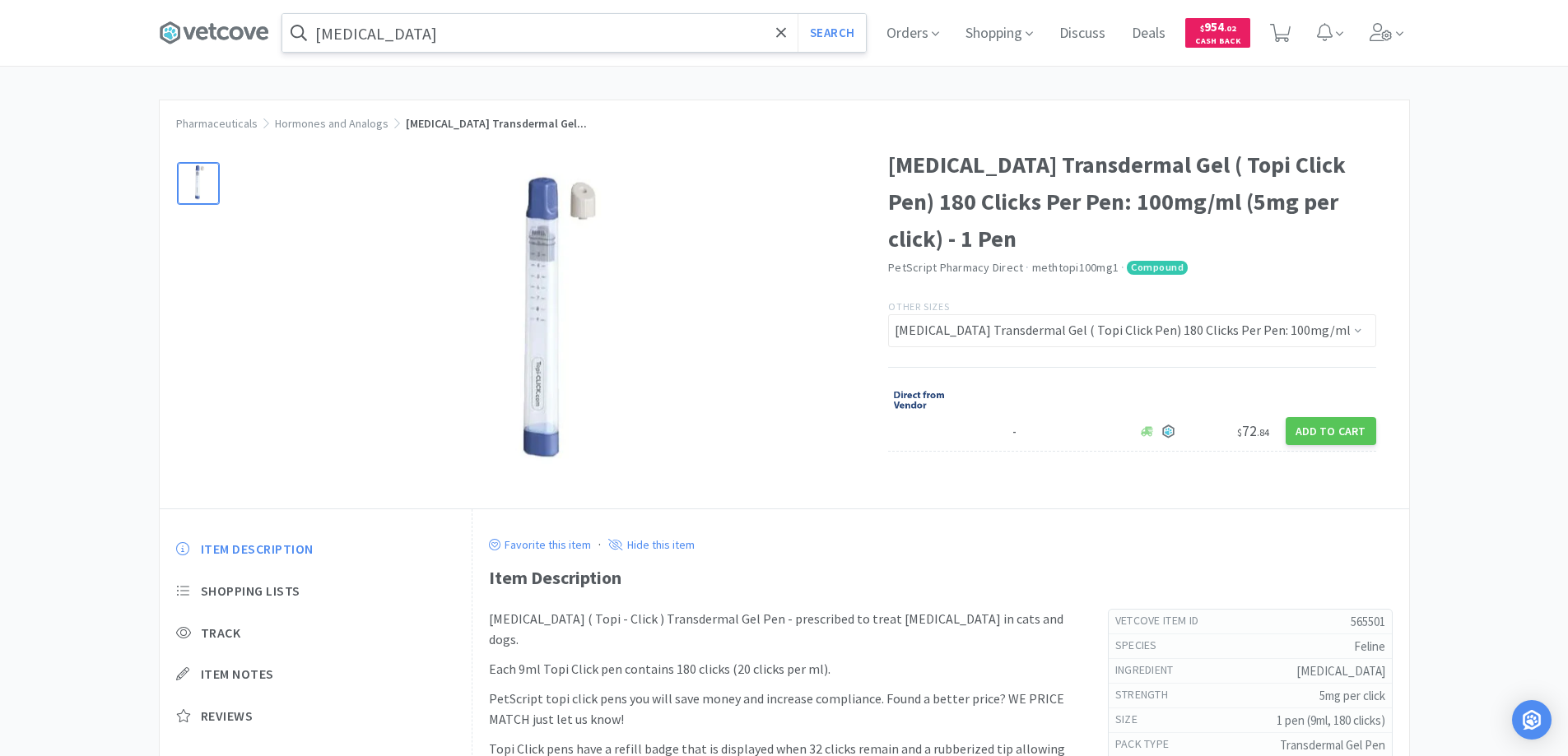
drag, startPoint x: 690, startPoint y: 305, endPoint x: 655, endPoint y: 204, distance: 106.9
click at [655, 204] on img at bounding box center [548, 328] width 331 height 329
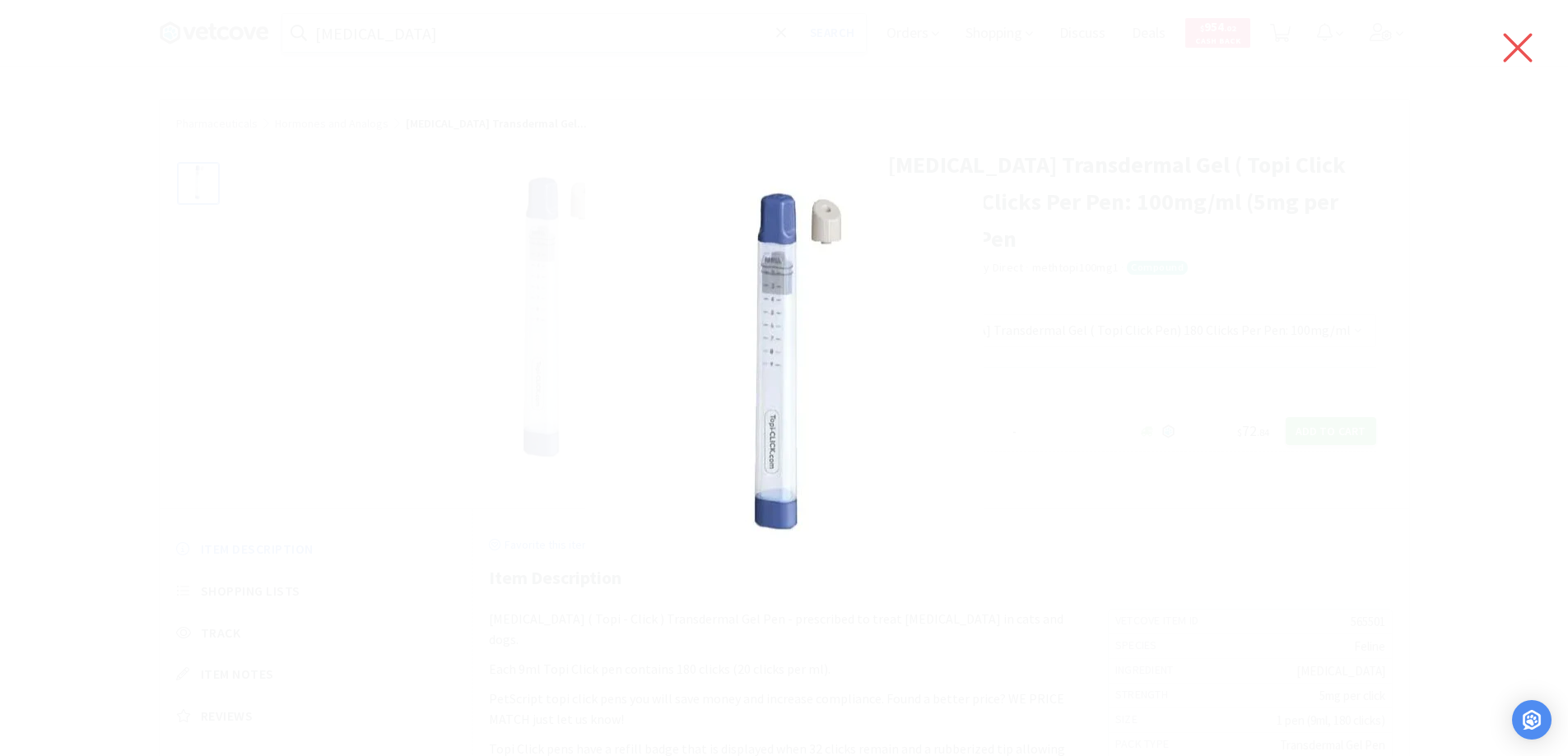
click at [1515, 50] on icon at bounding box center [1518, 48] width 29 height 29
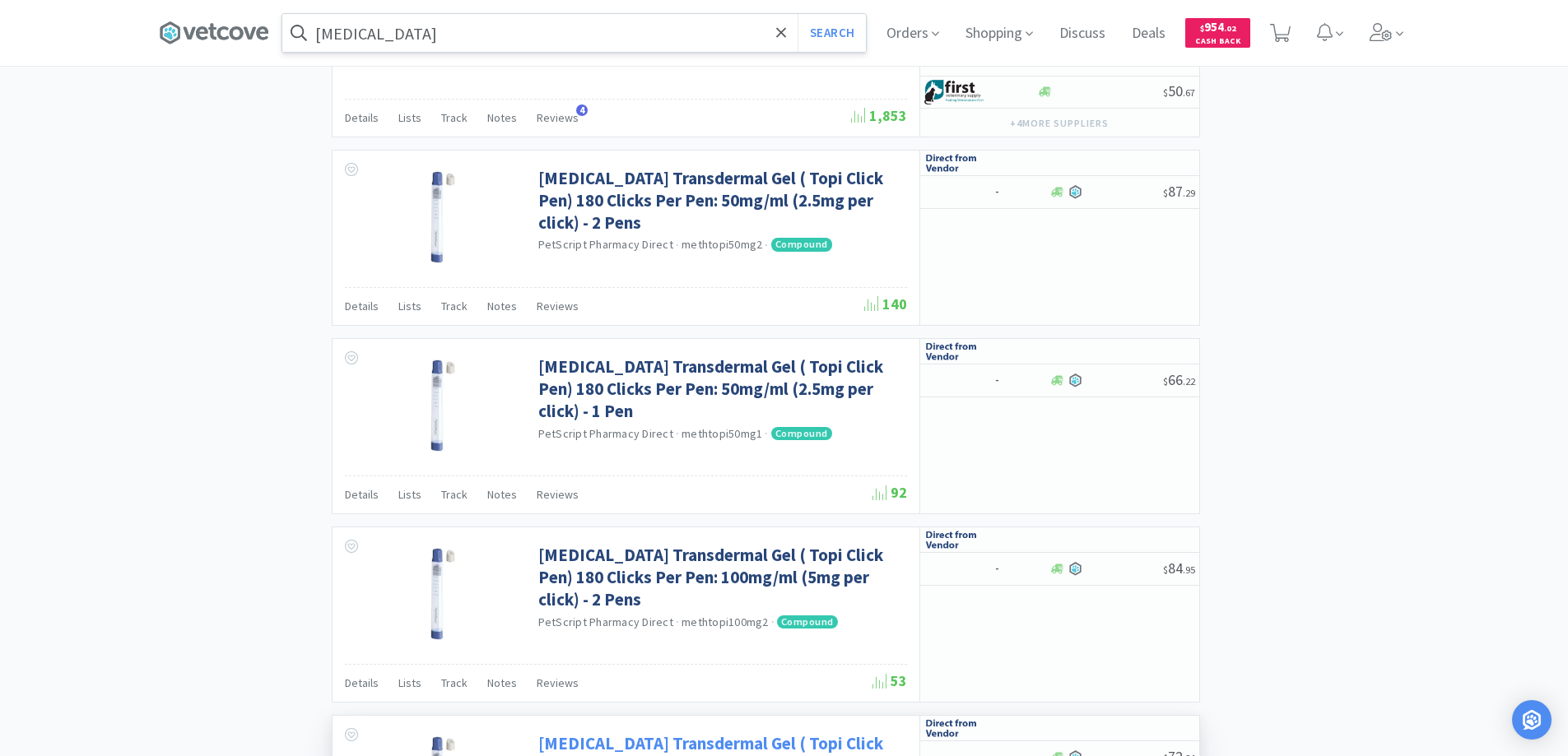
scroll to position [1898, 0]
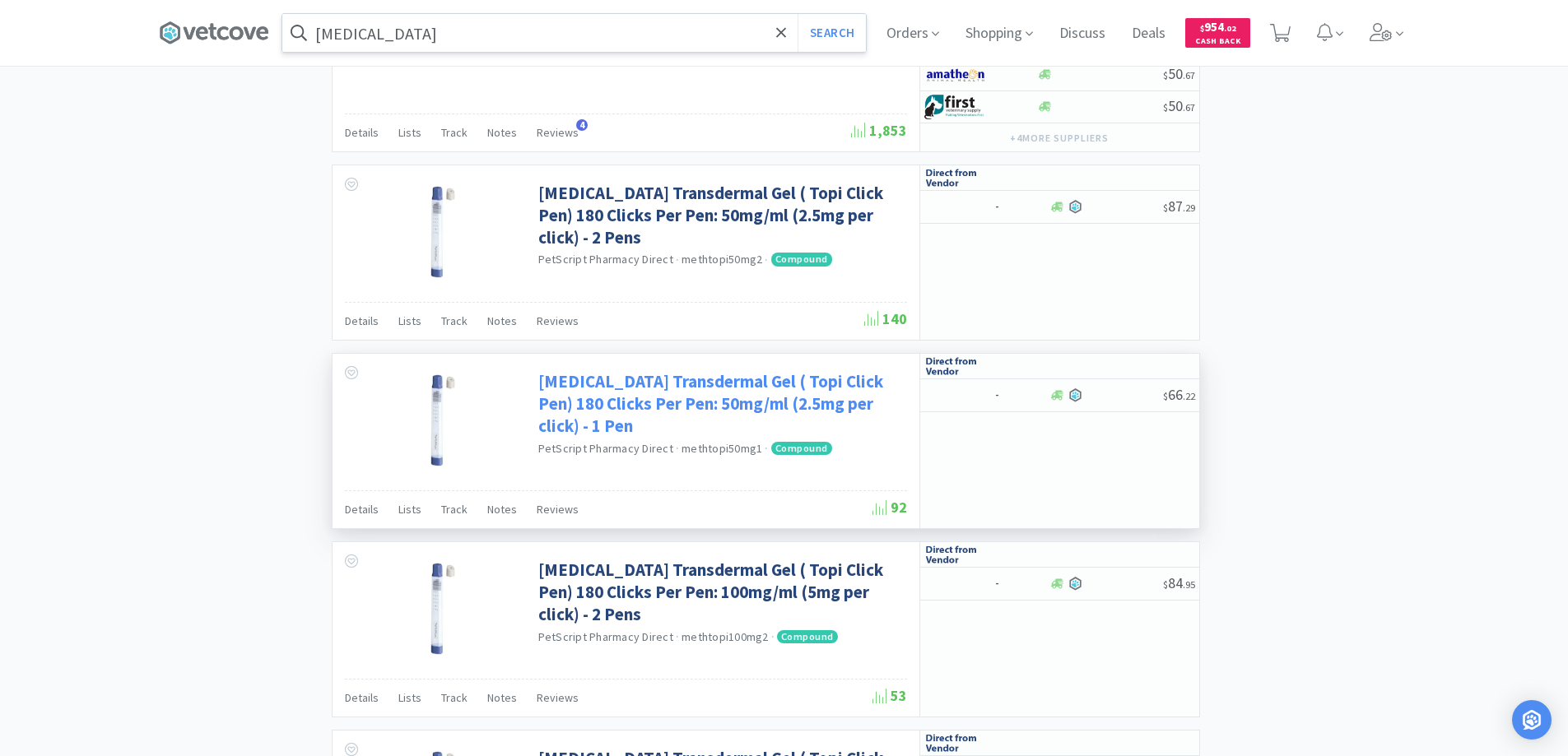
click at [673, 392] on link "[MEDICAL_DATA] Transdermal Gel ( Topi Click Pen) 180 Clicks Per Pen: 50mg/ml (2…" at bounding box center [721, 404] width 365 height 67
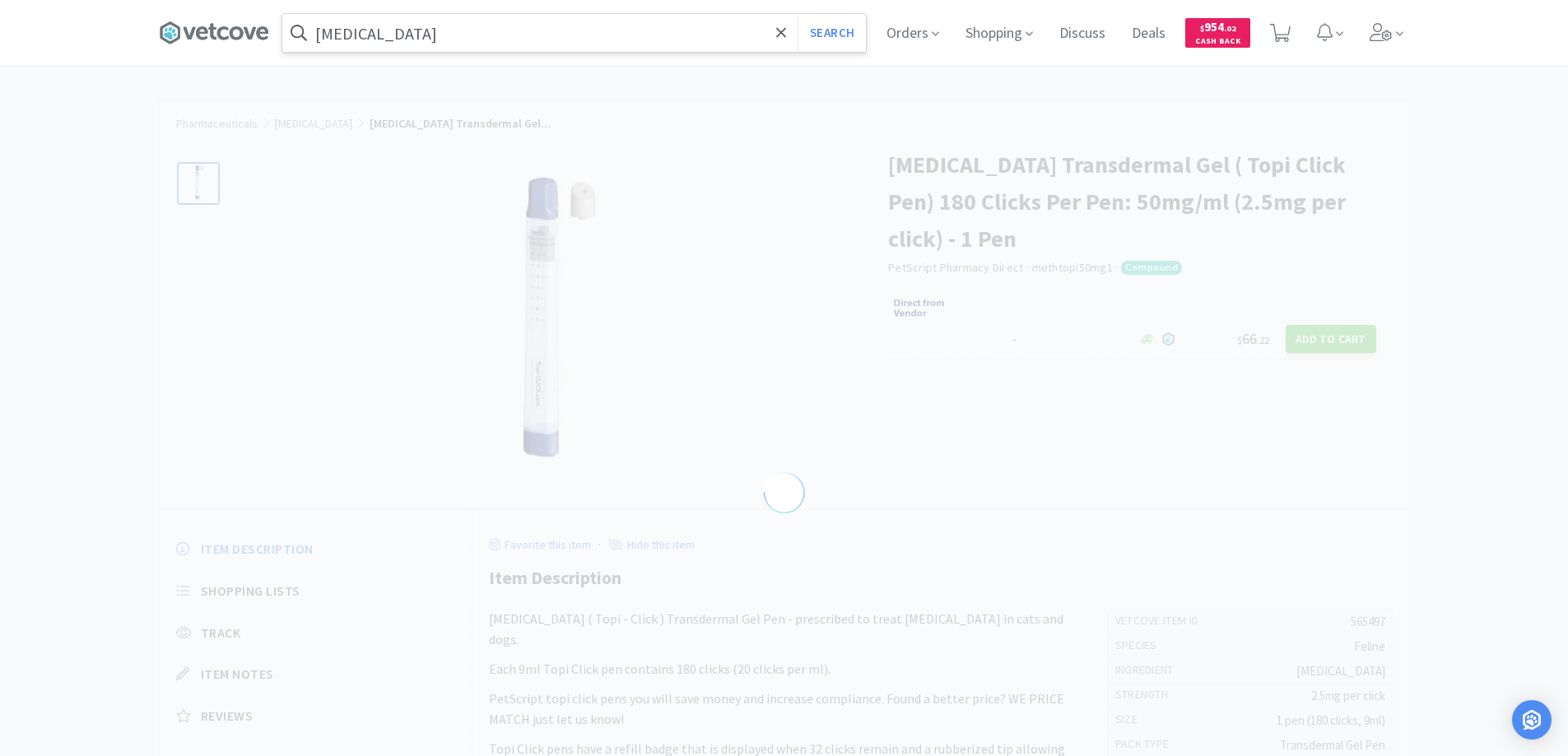
select select "565497"
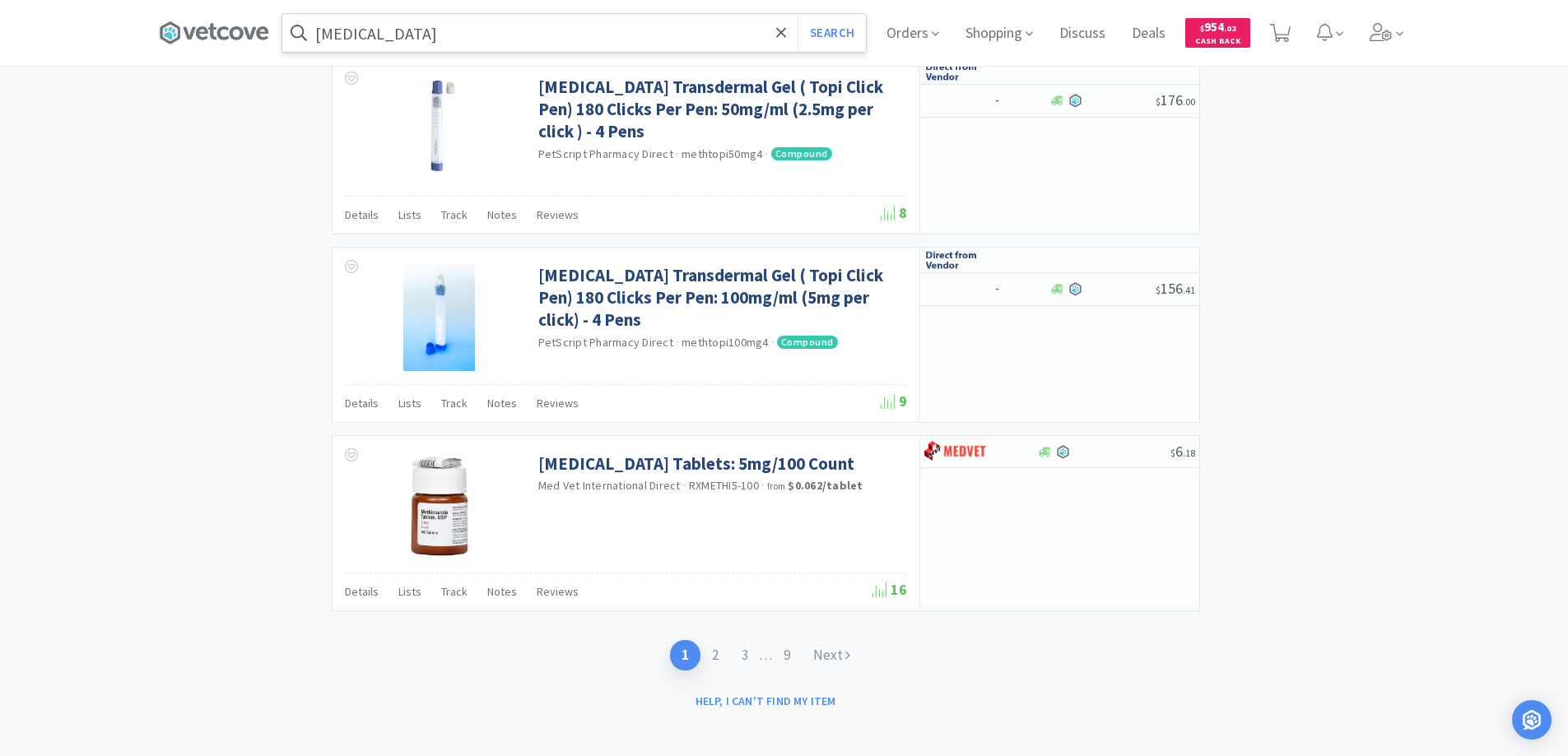
scroll to position [3144, 0]
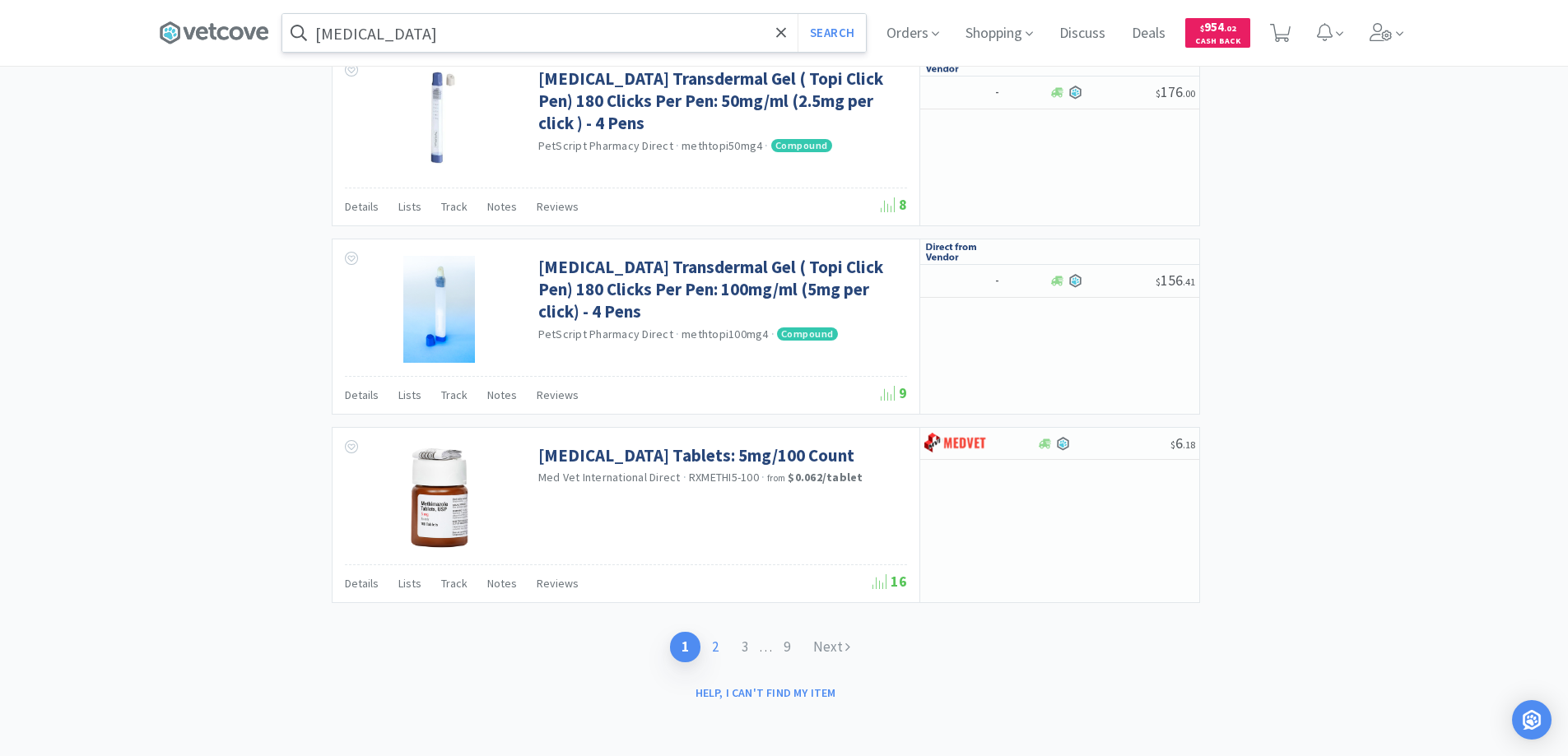
click at [714, 650] on link "2" at bounding box center [714, 647] width 29 height 30
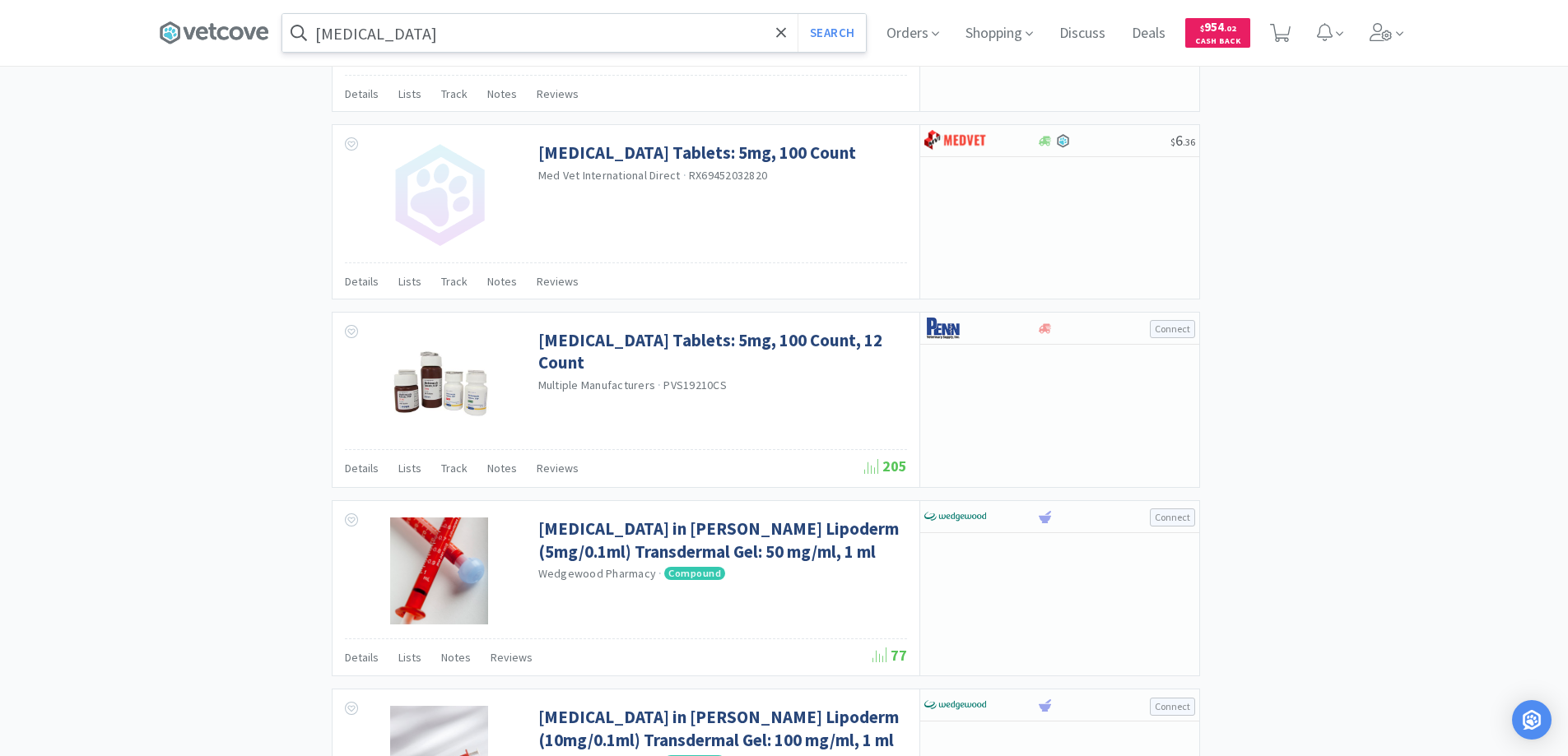
scroll to position [1810, 0]
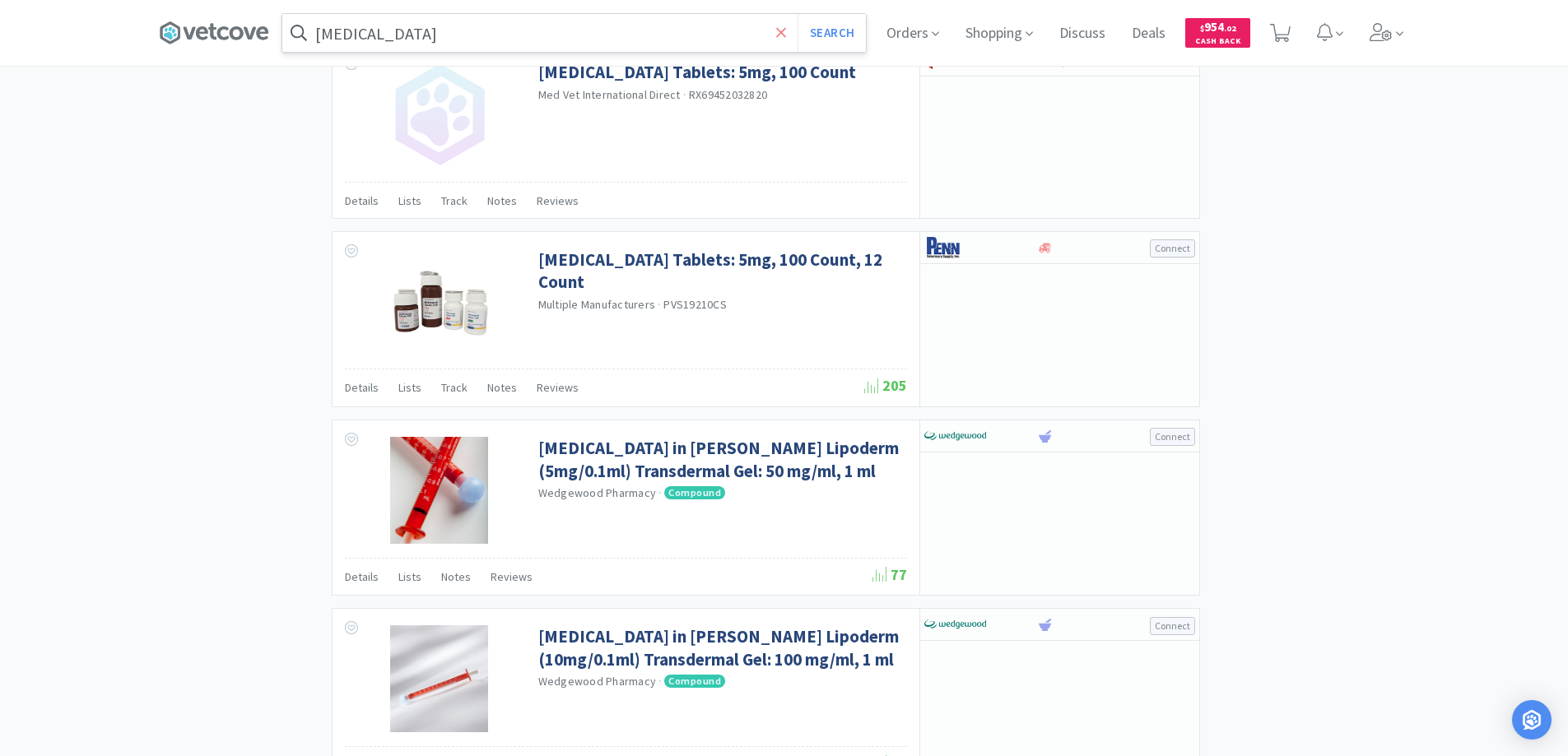
click at [784, 32] on icon at bounding box center [782, 33] width 11 height 17
click at [211, 309] on div at bounding box center [784, 378] width 1568 height 756
click at [235, 27] on icon at bounding box center [213, 33] width 111 height 25
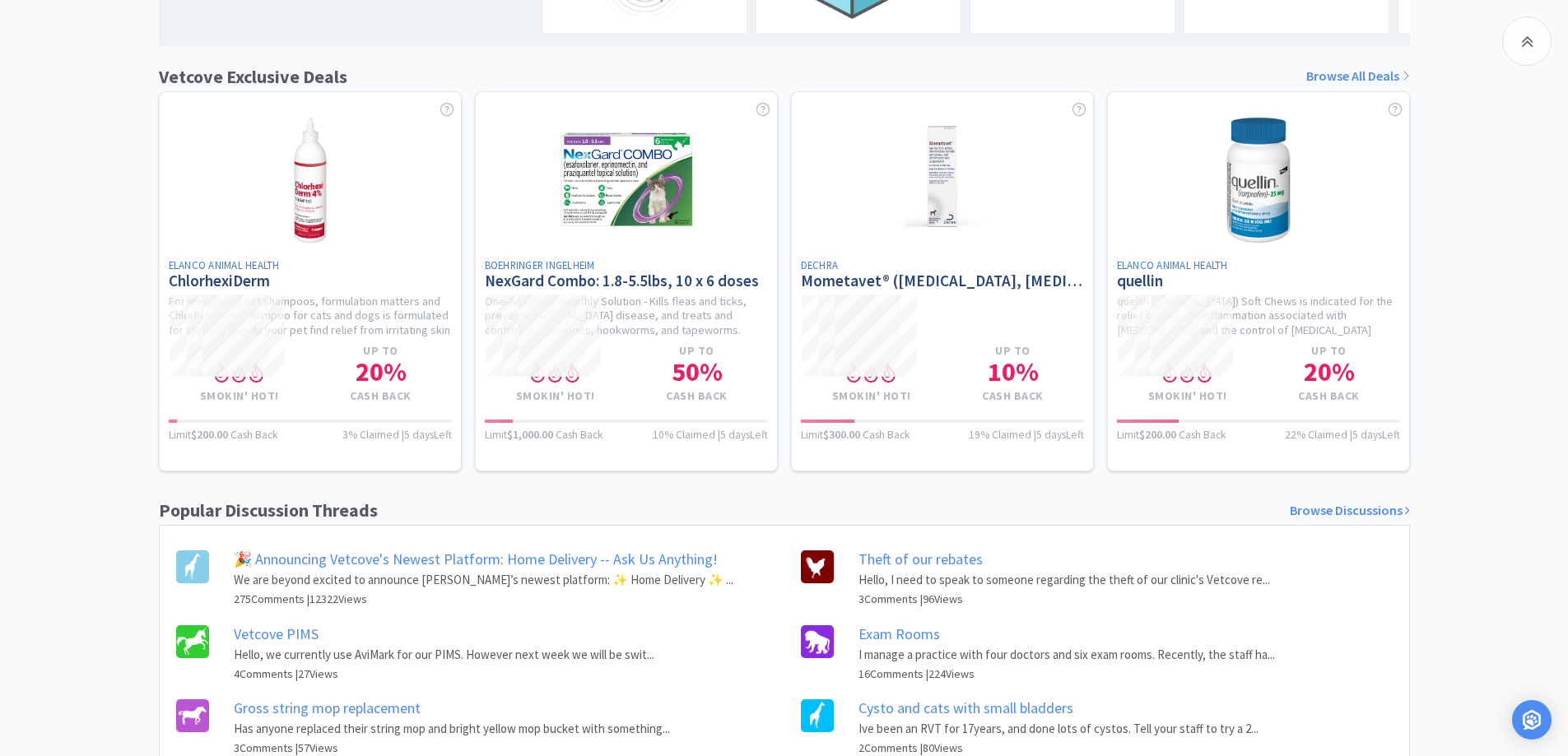
scroll to position [659, 0]
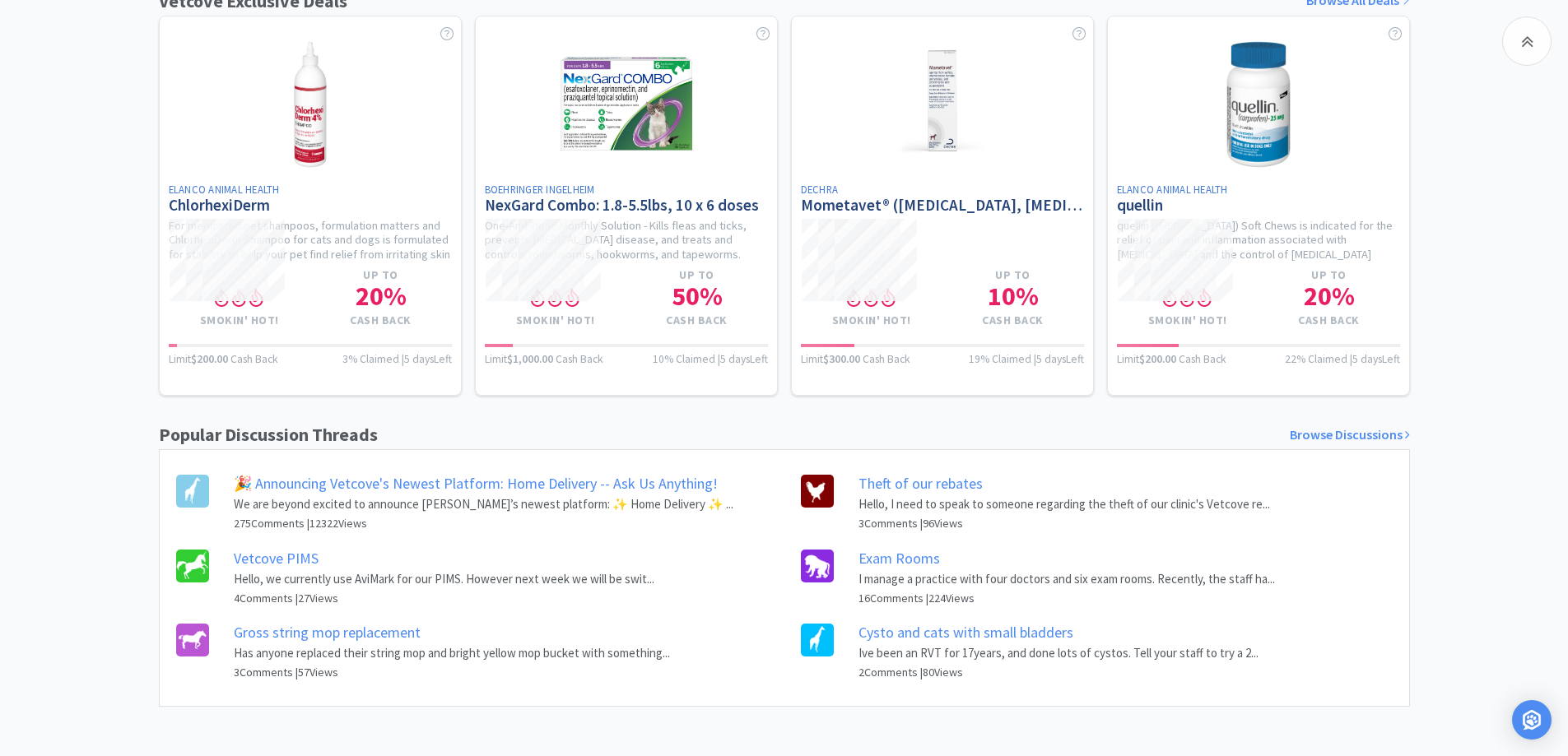
click at [903, 634] on link "Cysto and cats with small bladders" at bounding box center [966, 632] width 215 height 19
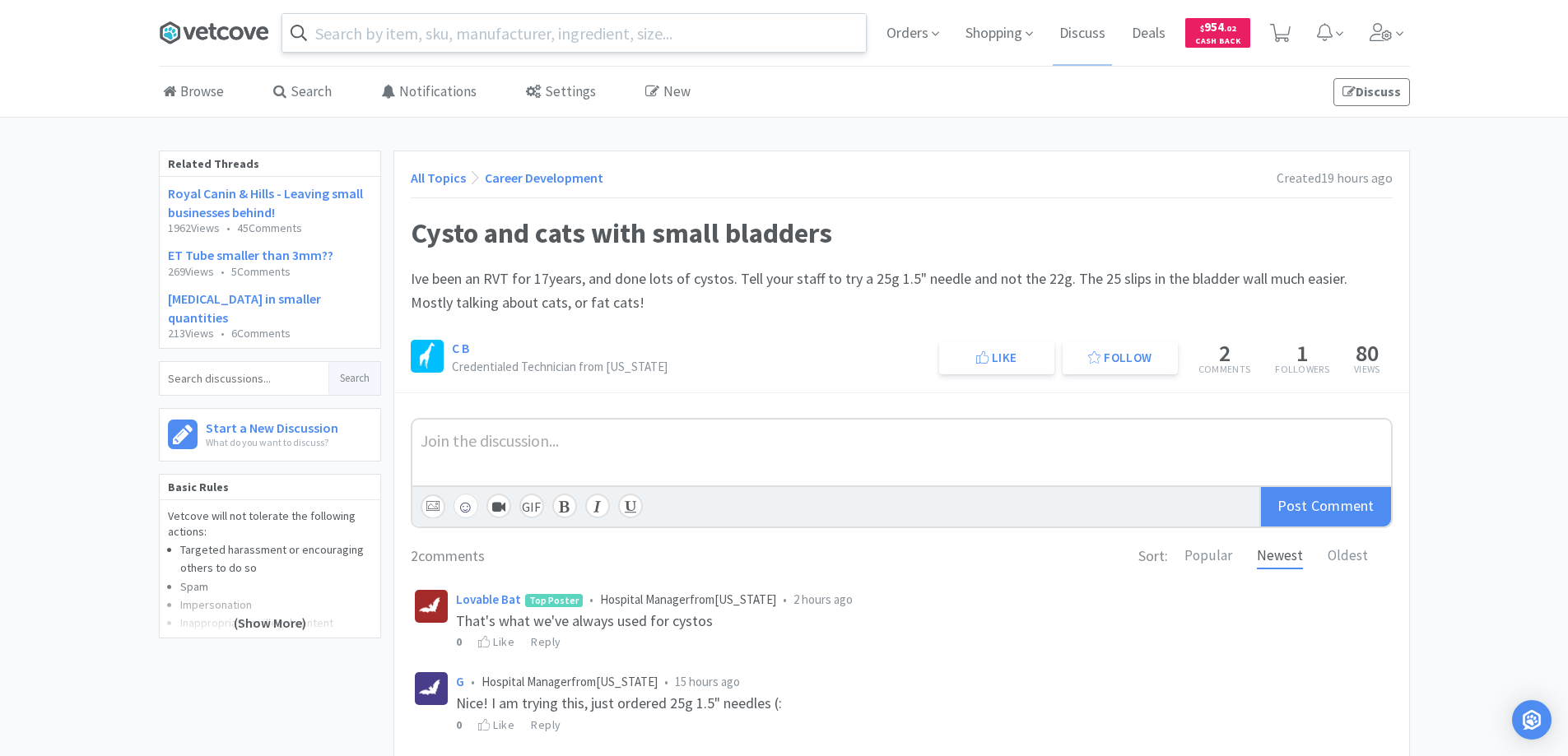
click at [219, 33] on icon at bounding box center [222, 33] width 12 height 13
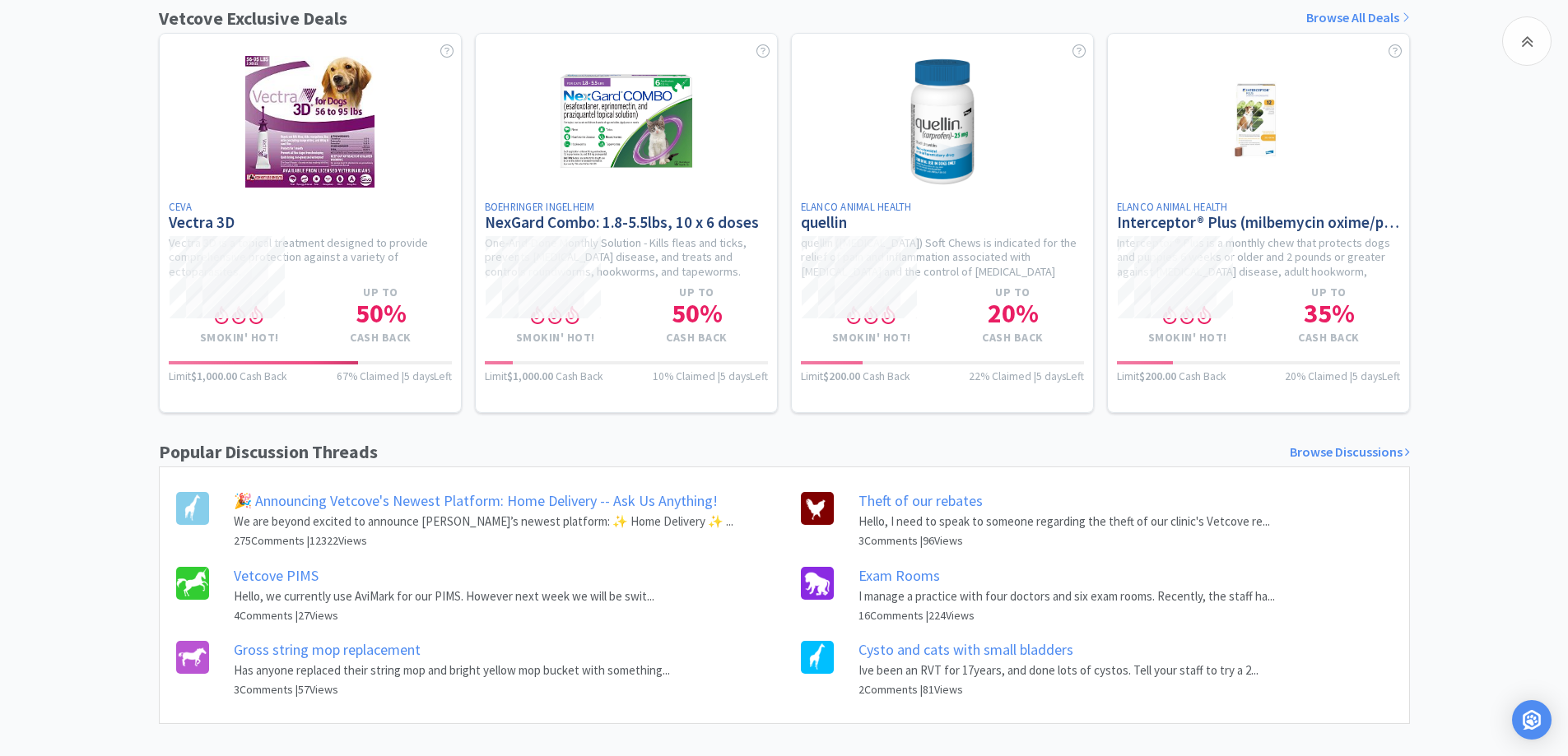
scroll to position [659, 0]
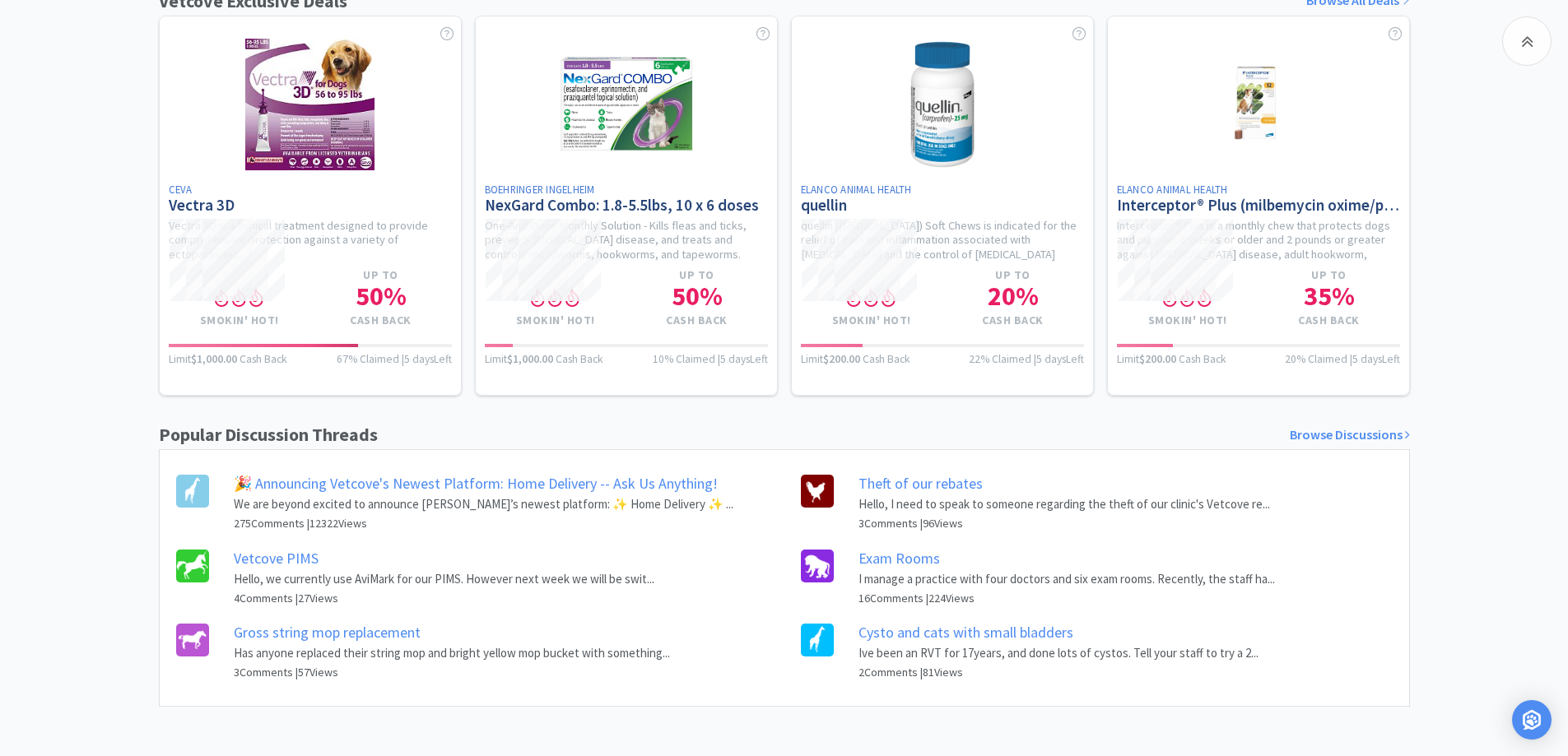
click at [908, 561] on link "Exam Rooms" at bounding box center [900, 558] width 81 height 19
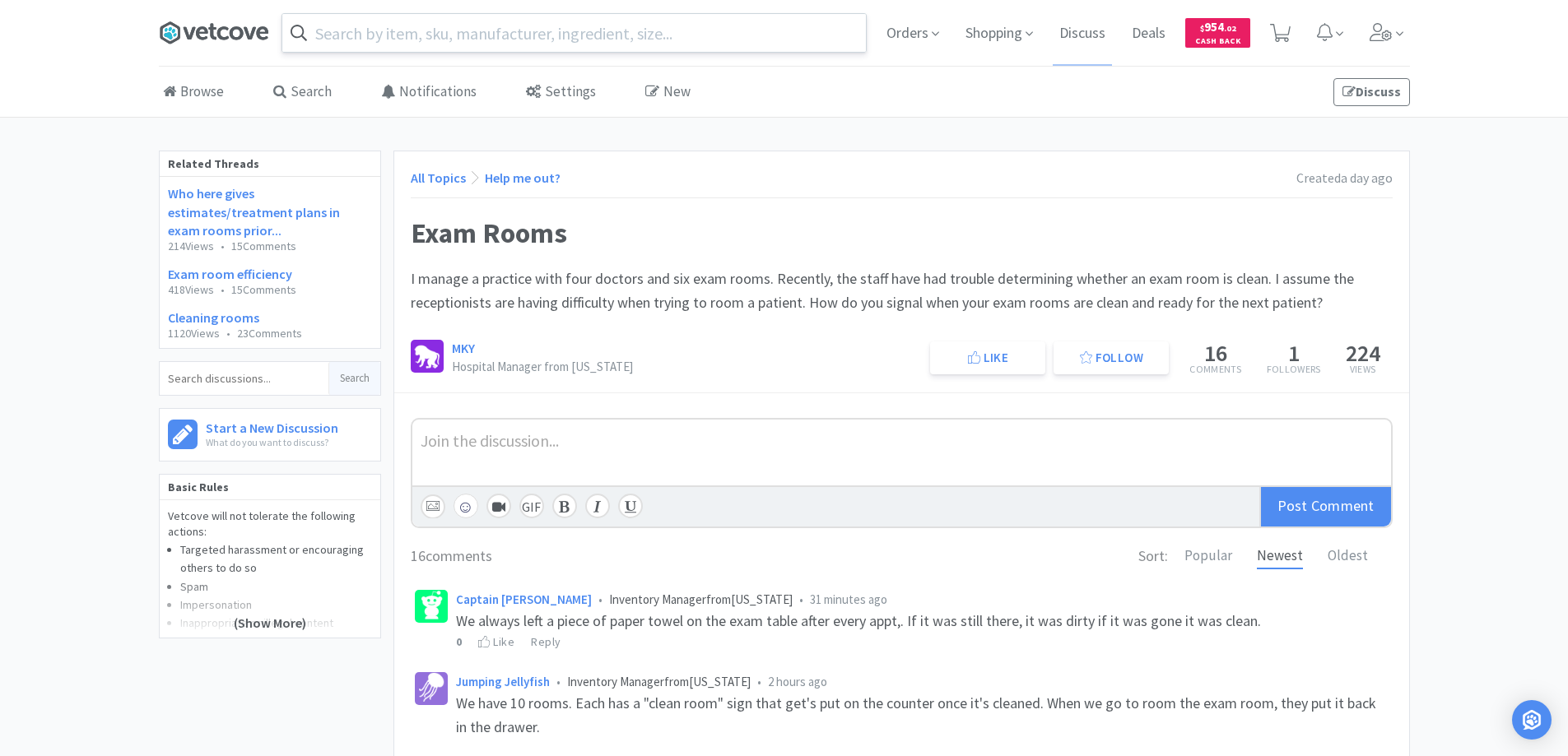
click at [225, 32] on icon at bounding box center [213, 33] width 111 height 25
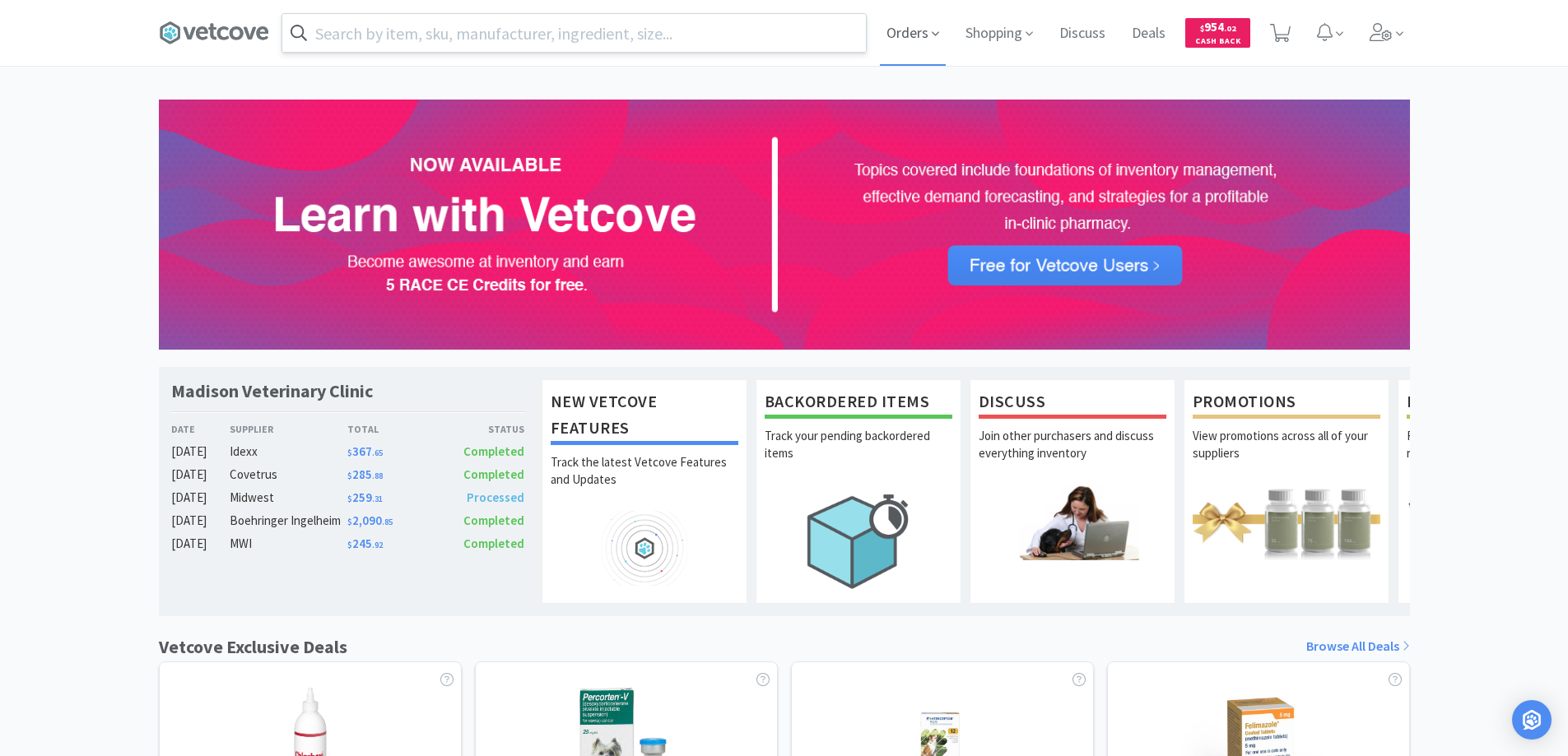
click at [904, 31] on span "Orders" at bounding box center [913, 33] width 66 height 66
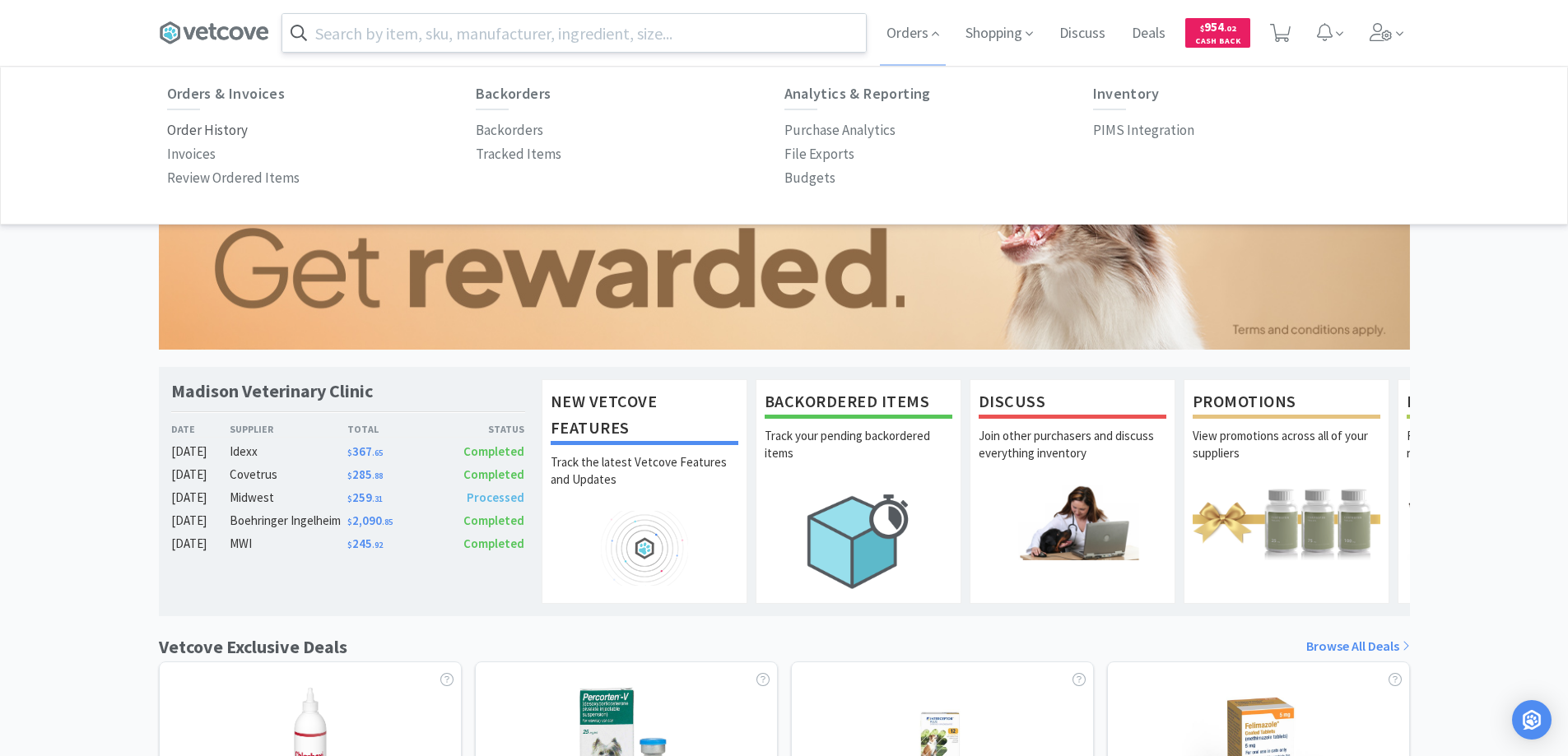
click at [235, 127] on p "Order History" at bounding box center [207, 130] width 81 height 22
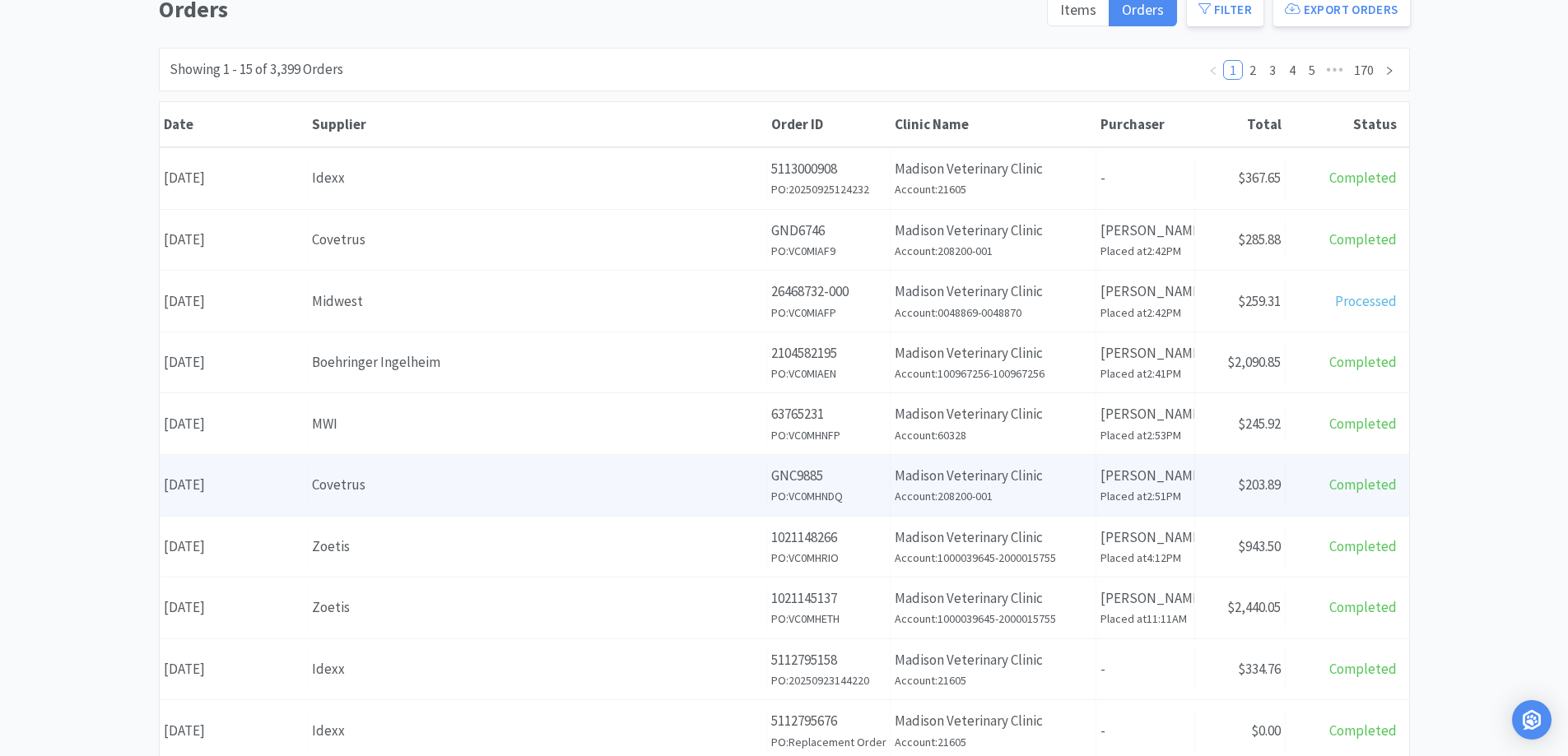
scroll to position [165, 0]
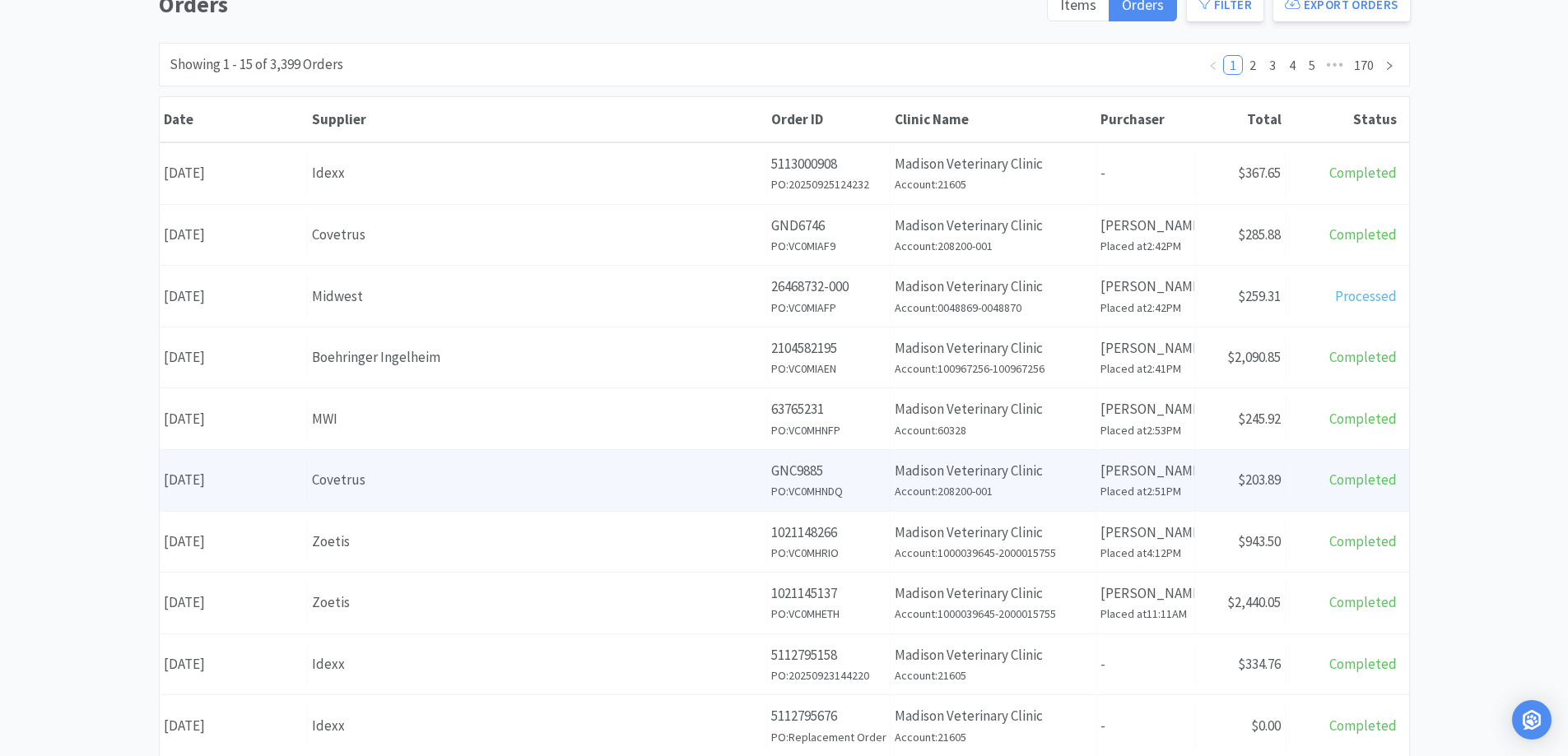
click at [430, 475] on div "Covetrus" at bounding box center [537, 480] width 451 height 22
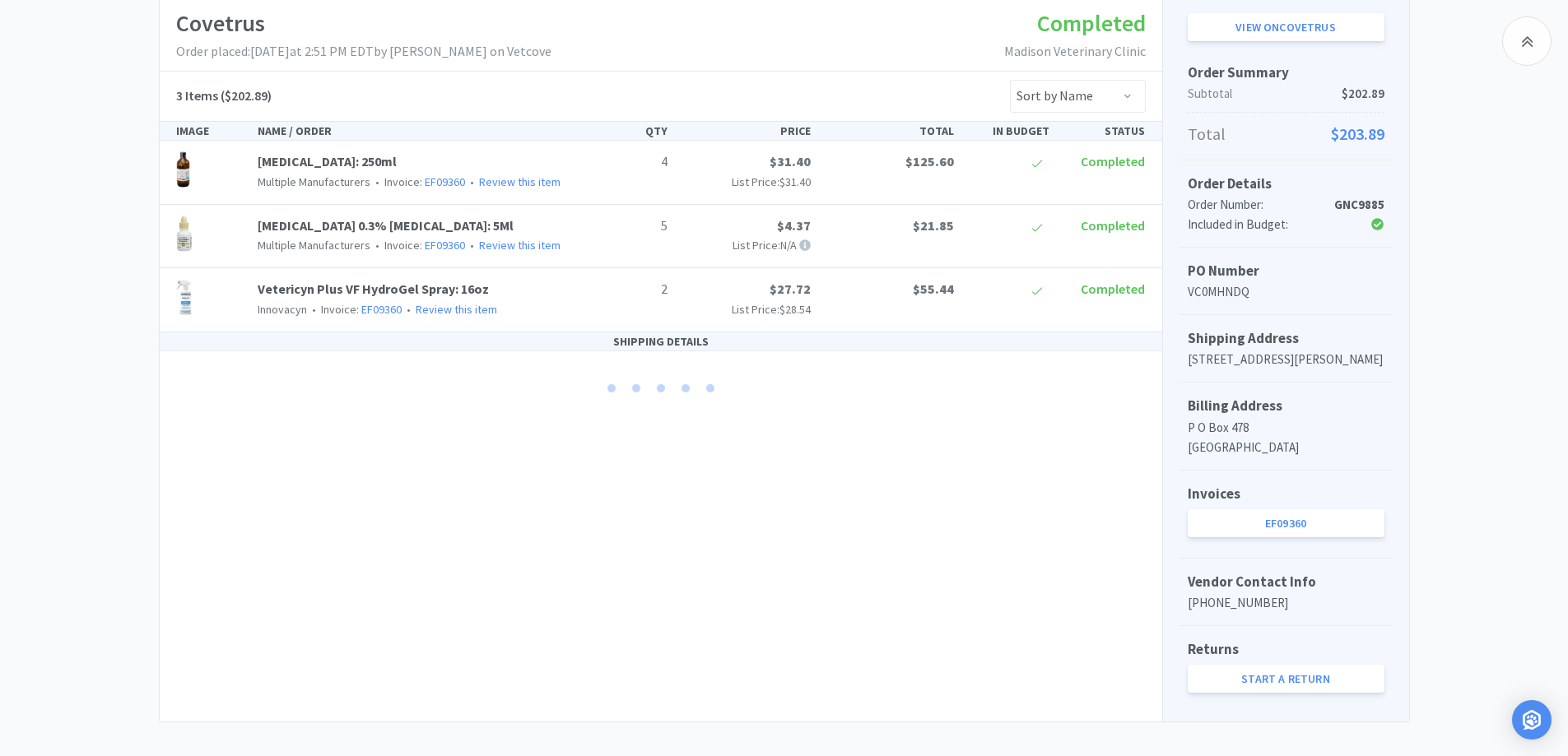
scroll to position [310, 0]
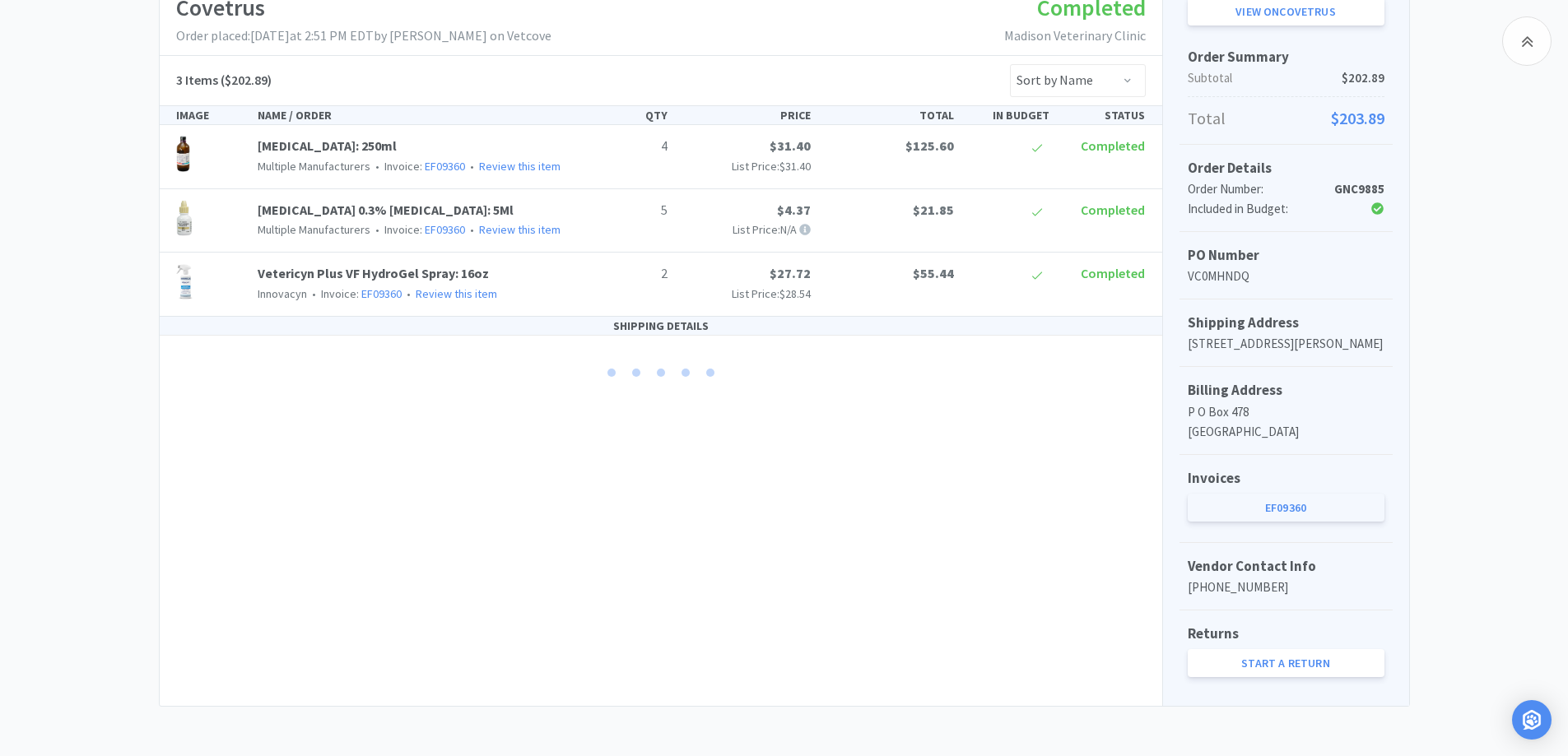
click at [1278, 505] on link "EF09360" at bounding box center [1286, 508] width 197 height 28
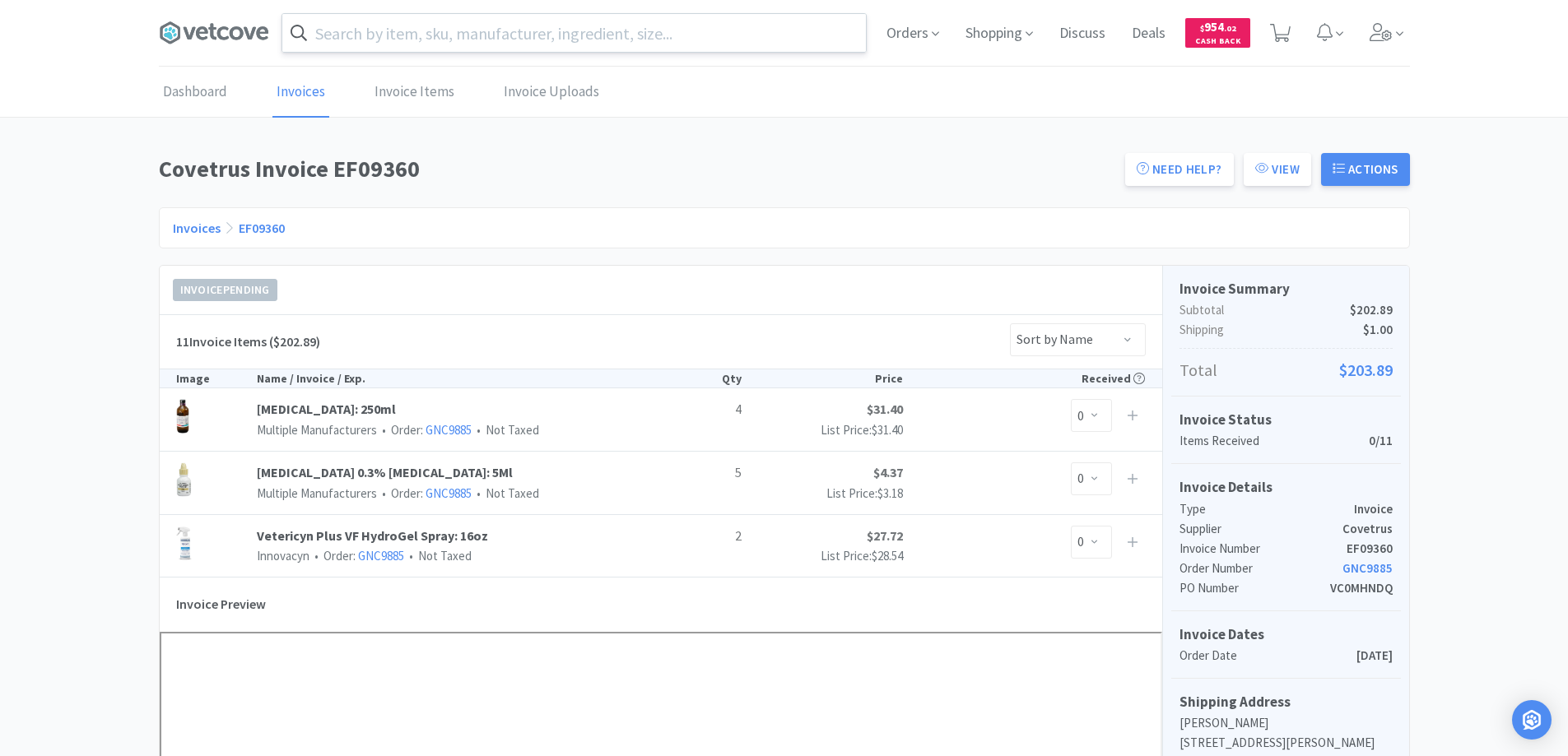
click at [193, 228] on link "Invoices" at bounding box center [197, 228] width 48 height 17
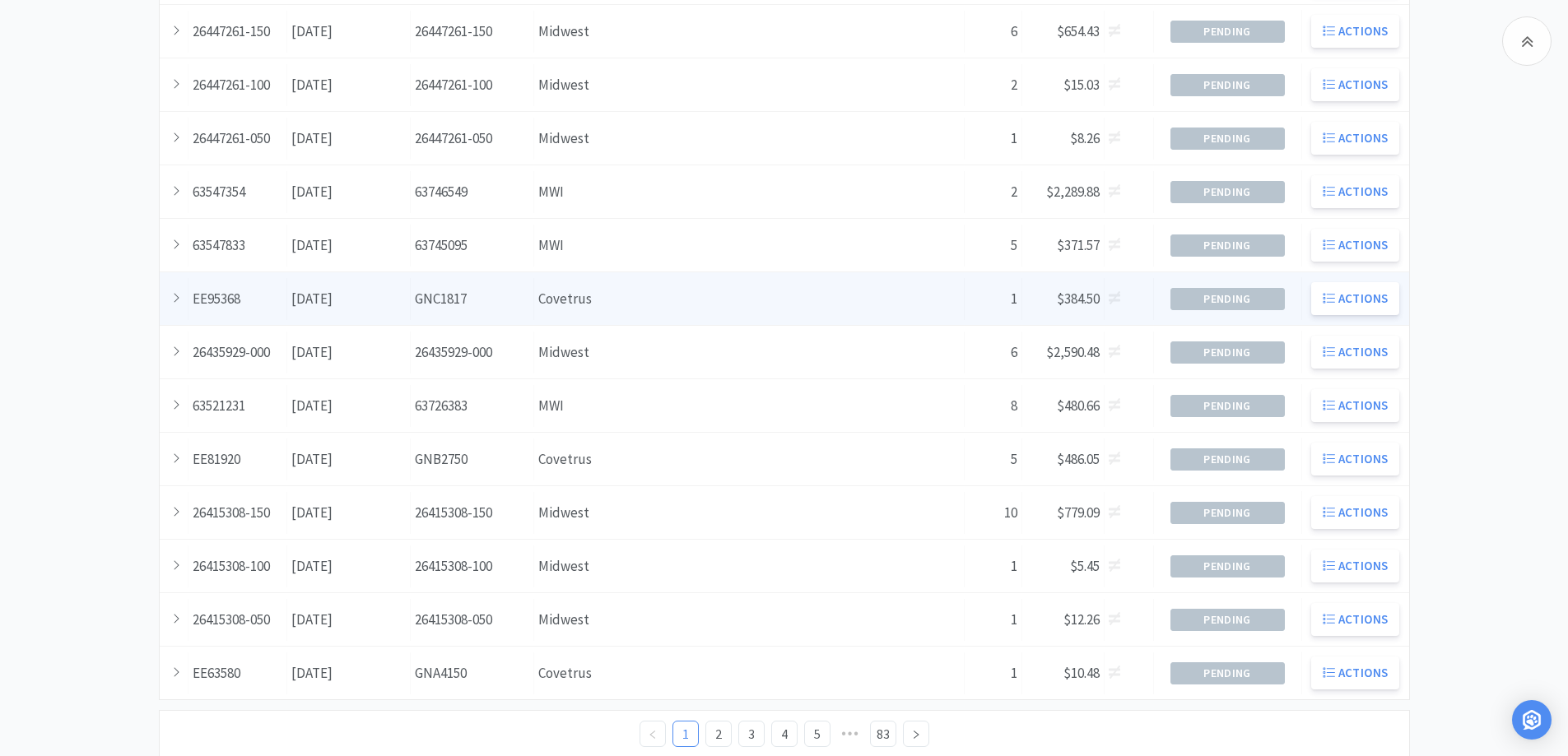
scroll to position [412, 0]
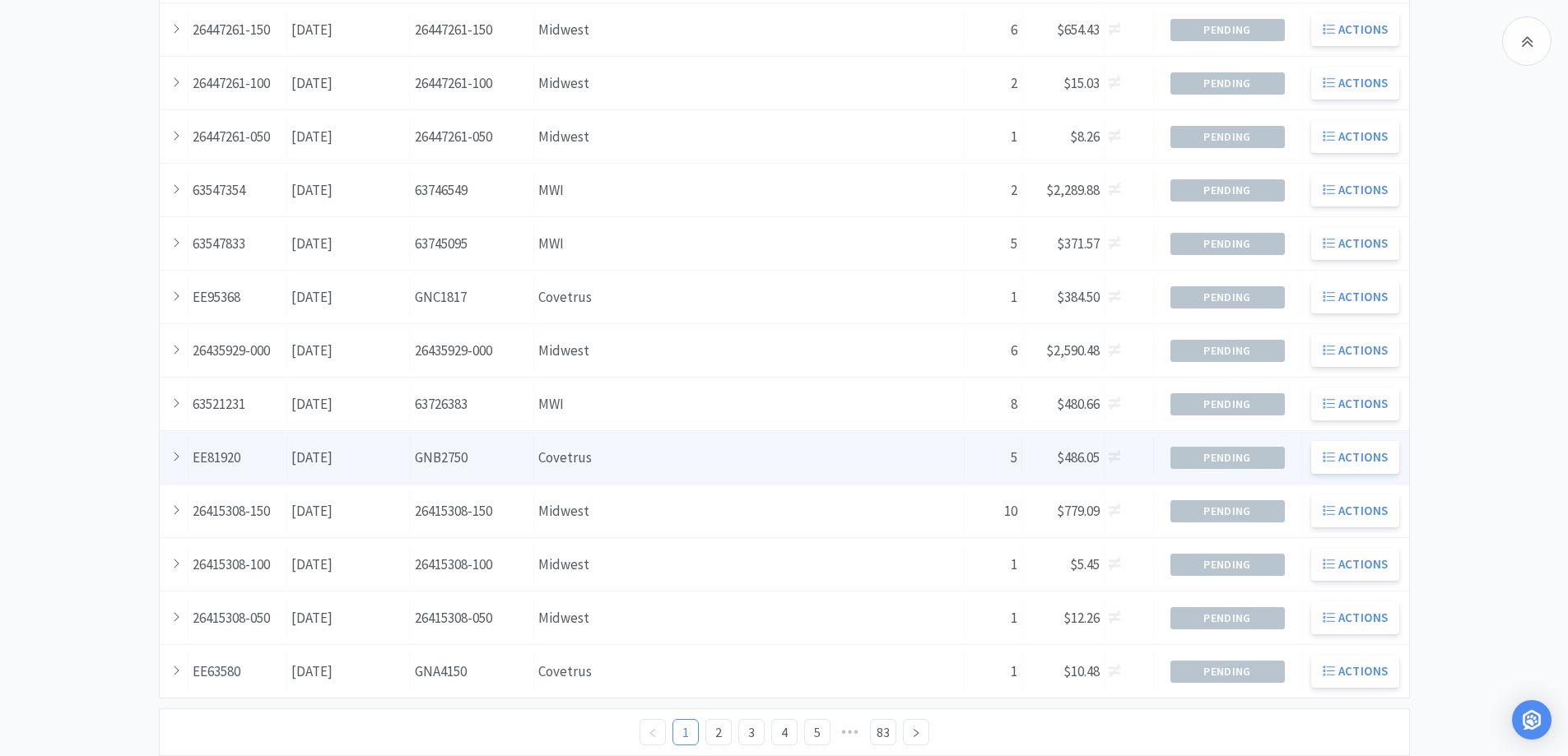
click at [644, 464] on div "Supplier Covetrus" at bounding box center [749, 458] width 430 height 42
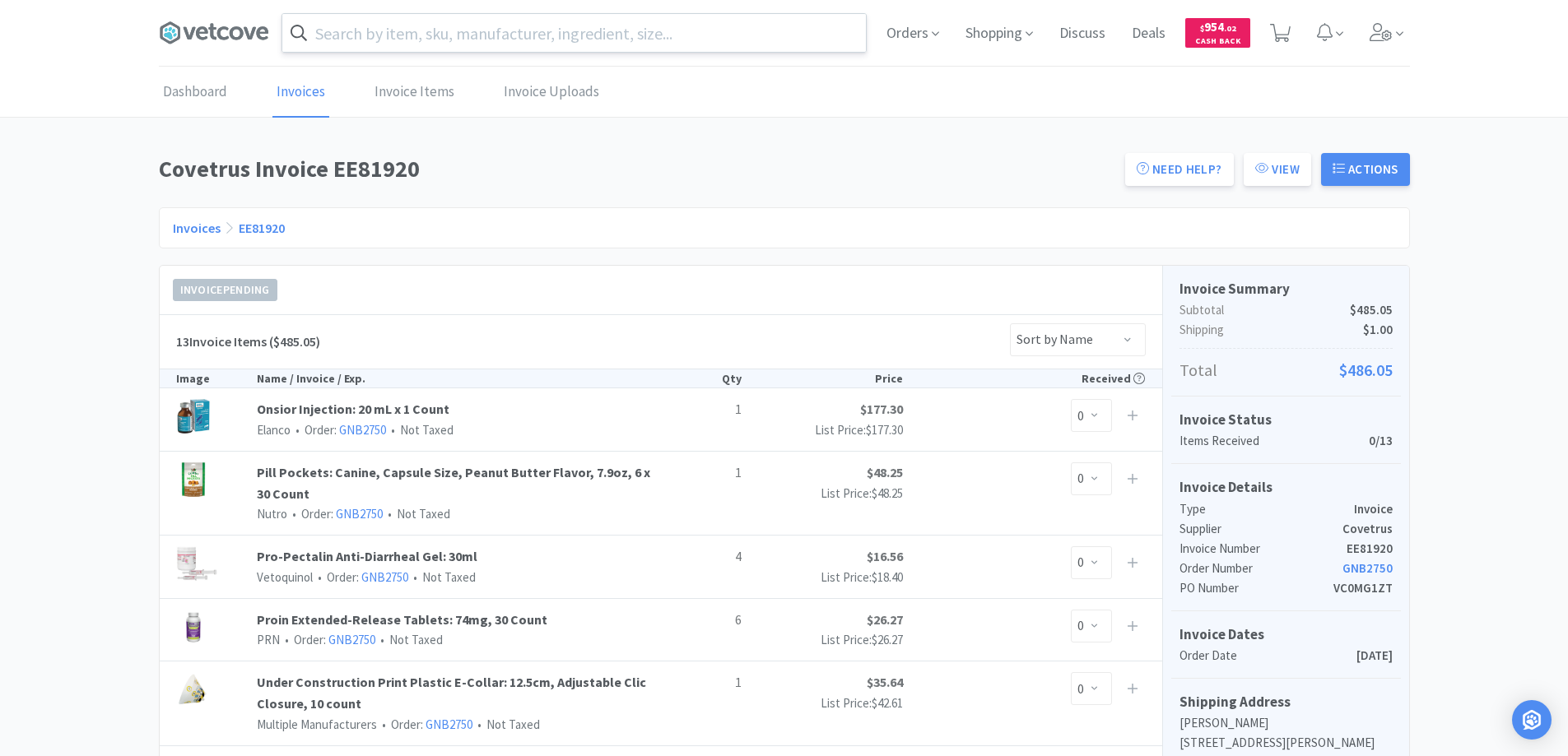
click at [182, 229] on link "Invoices" at bounding box center [197, 228] width 48 height 17
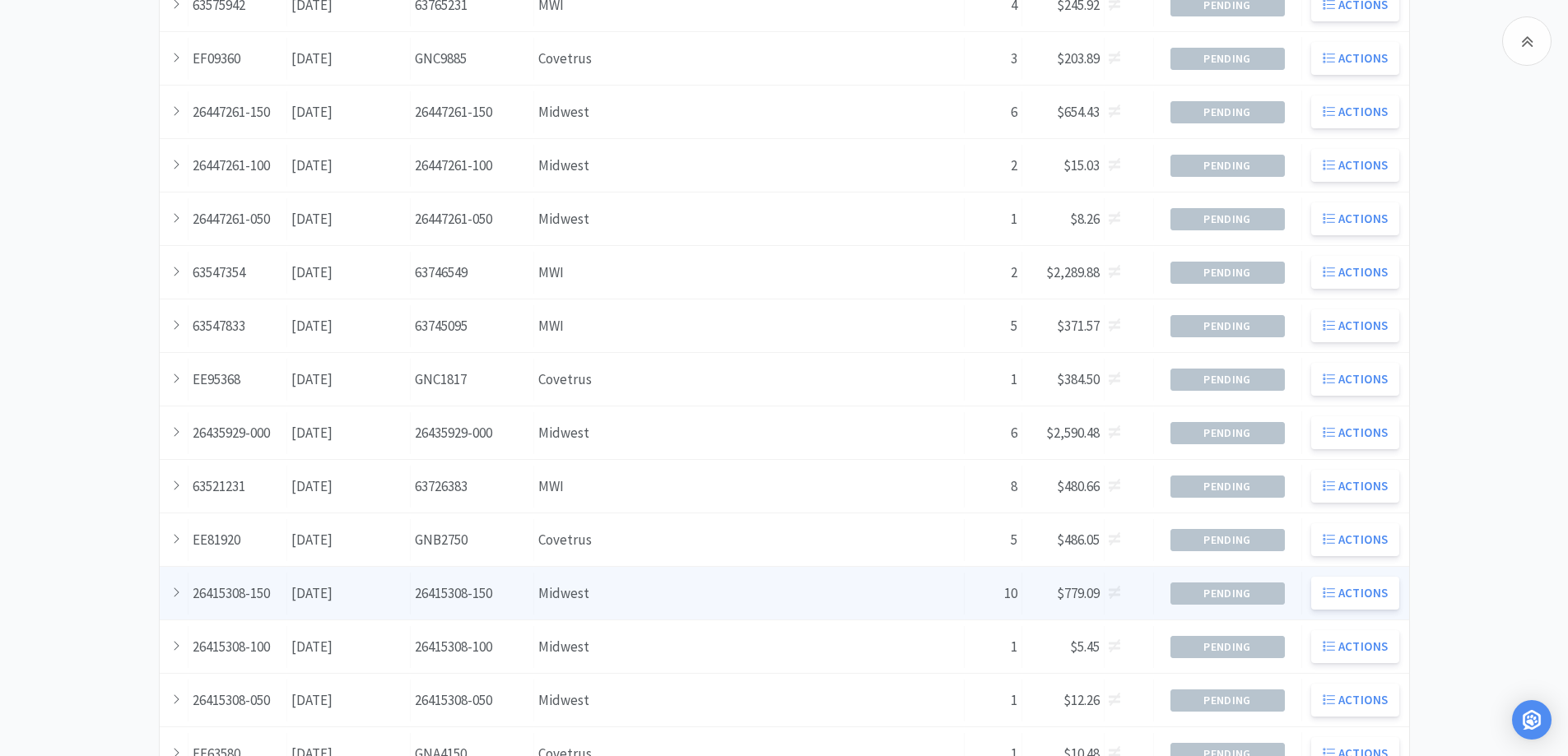
scroll to position [448, 0]
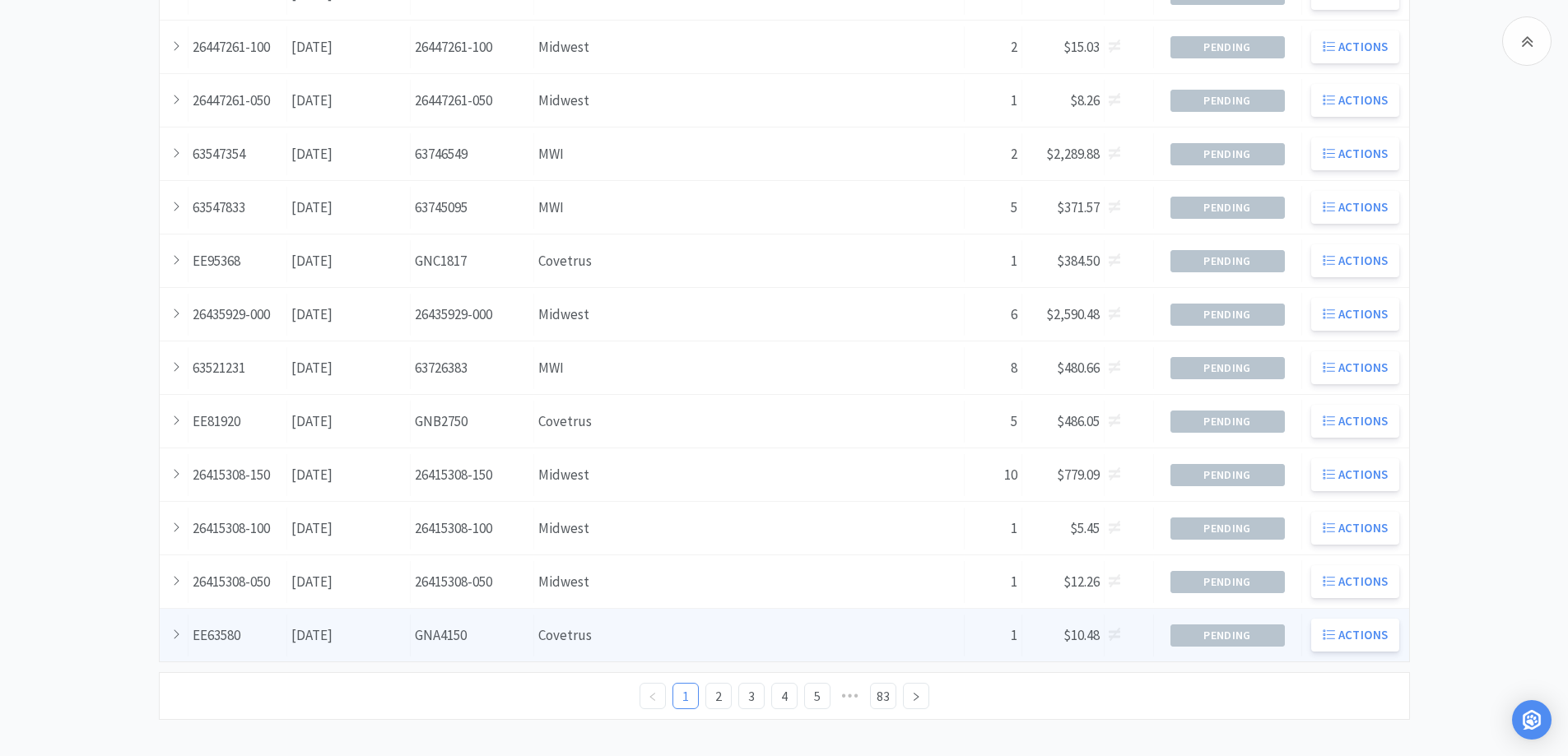
click at [642, 636] on div "Supplier Covetrus" at bounding box center [749, 635] width 430 height 42
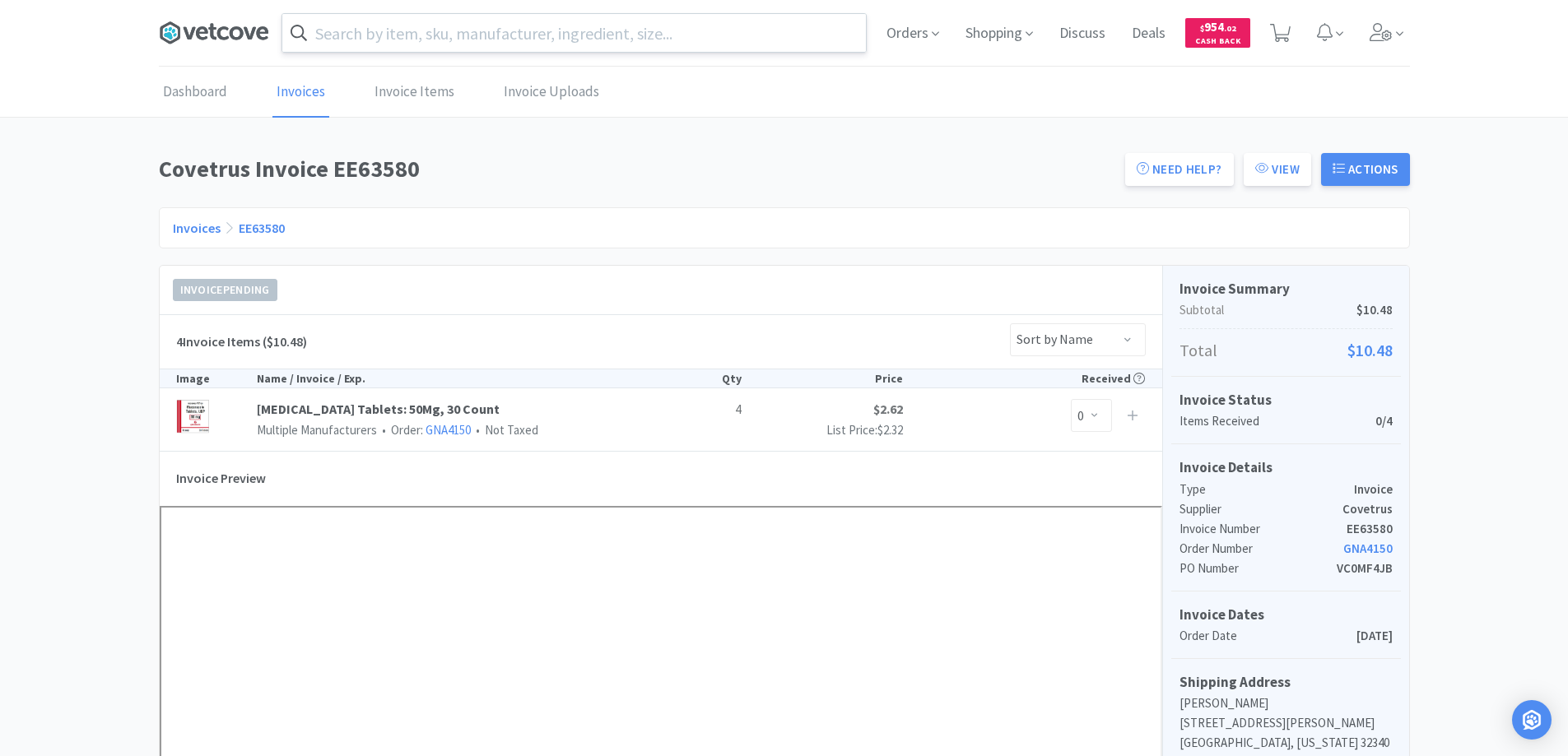
click at [212, 29] on icon at bounding box center [212, 32] width 8 height 17
